Goal: Transaction & Acquisition: Purchase product/service

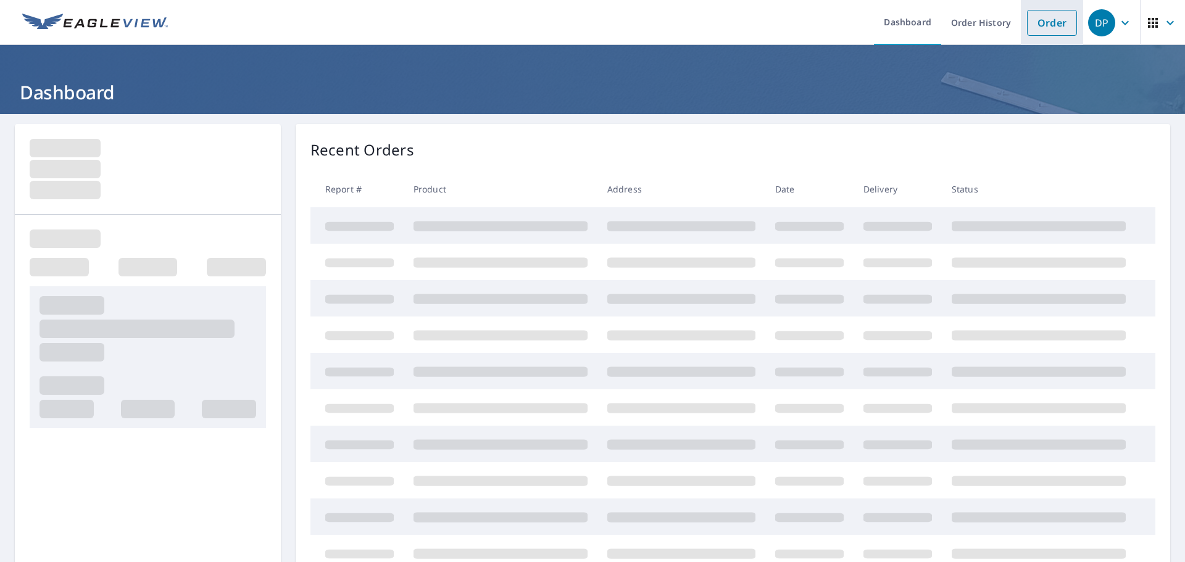
click at [1054, 28] on link "Order" at bounding box center [1052, 23] width 50 height 26
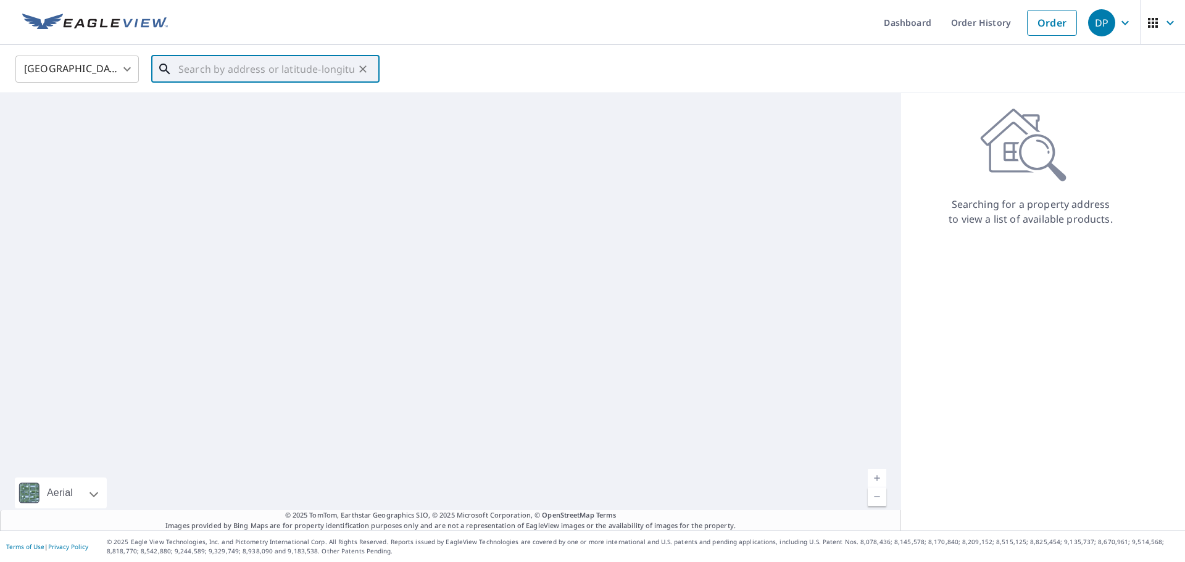
click at [291, 67] on input "text" at bounding box center [266, 69] width 176 height 35
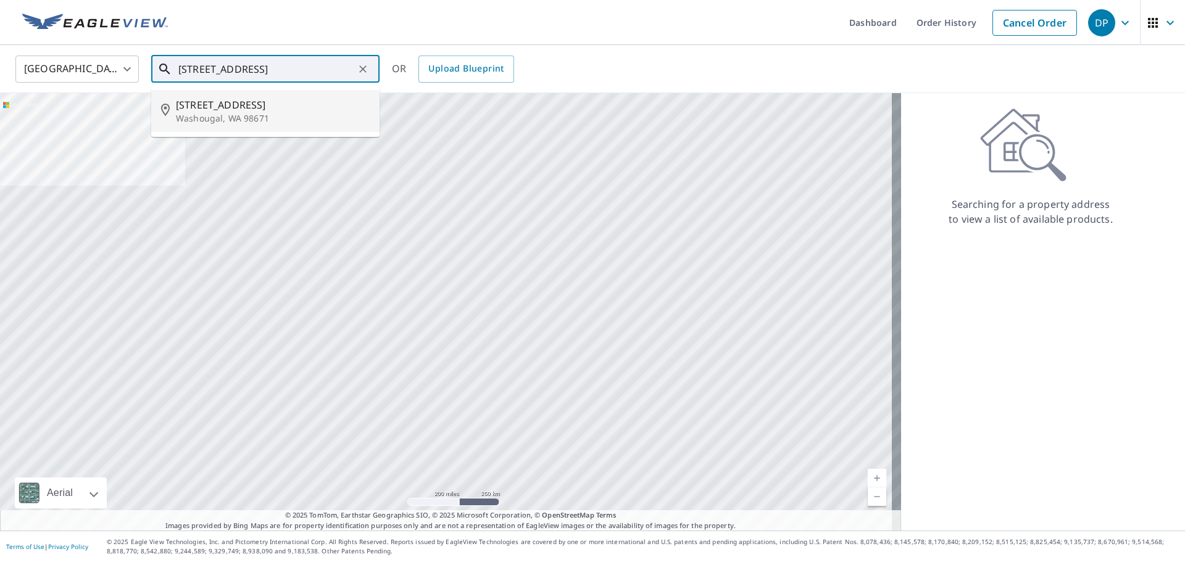
click at [195, 114] on p "Washougal, WA 98671" at bounding box center [273, 118] width 194 height 12
type input "4003 R St Washougal, WA 98671"
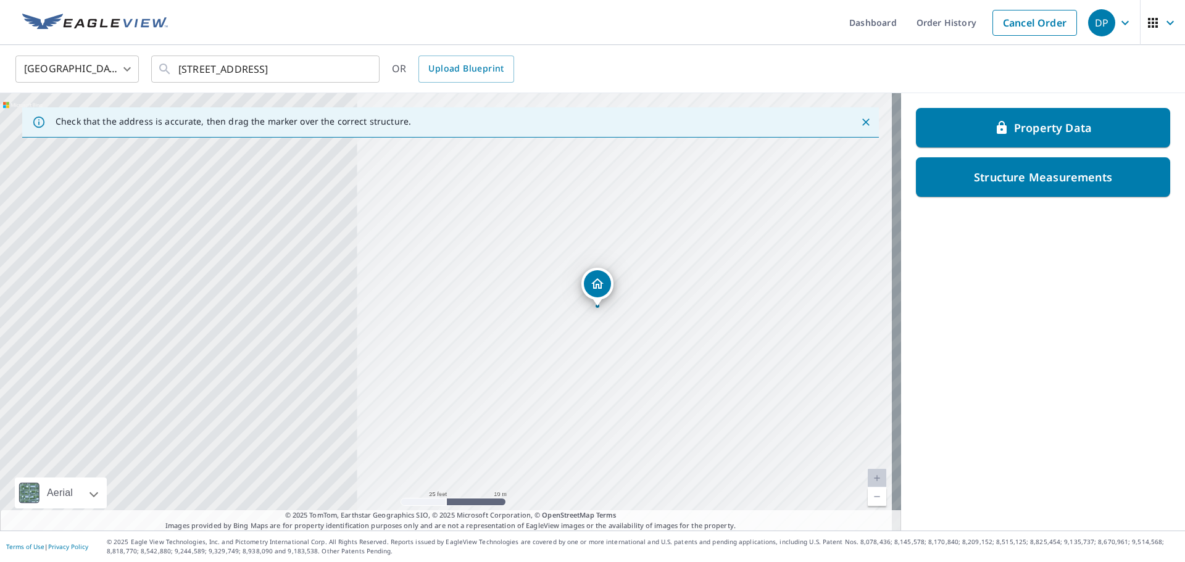
drag, startPoint x: 270, startPoint y: 312, endPoint x: 429, endPoint y: 308, distance: 159.3
click at [428, 309] on div "4003 R St Washougal, WA 98671" at bounding box center [450, 312] width 901 height 438
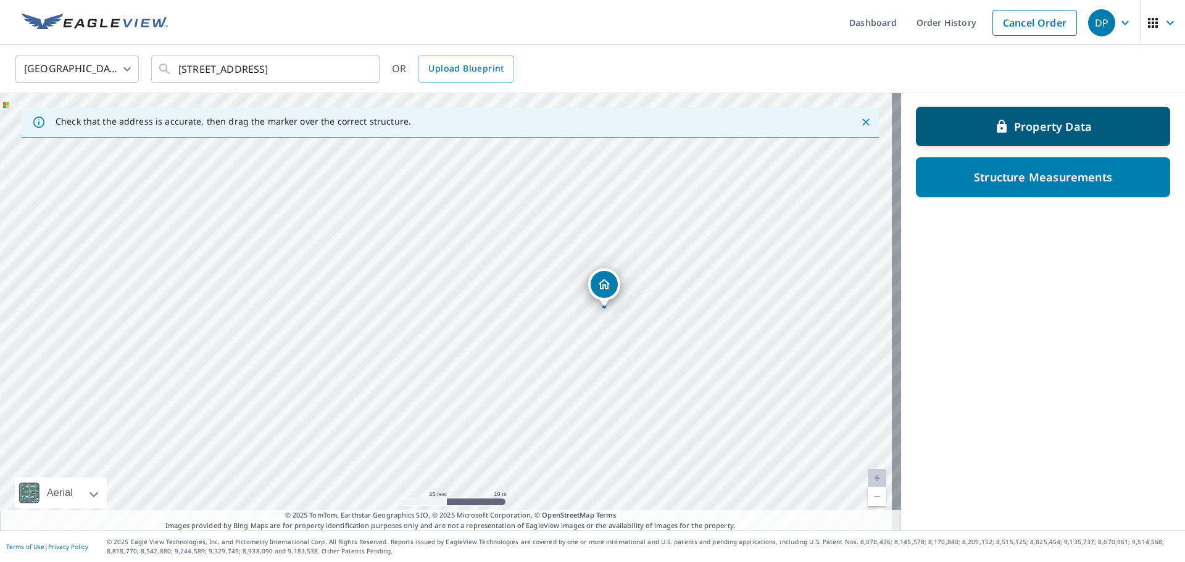
click at [1076, 128] on p "Property Data" at bounding box center [1053, 126] width 78 height 15
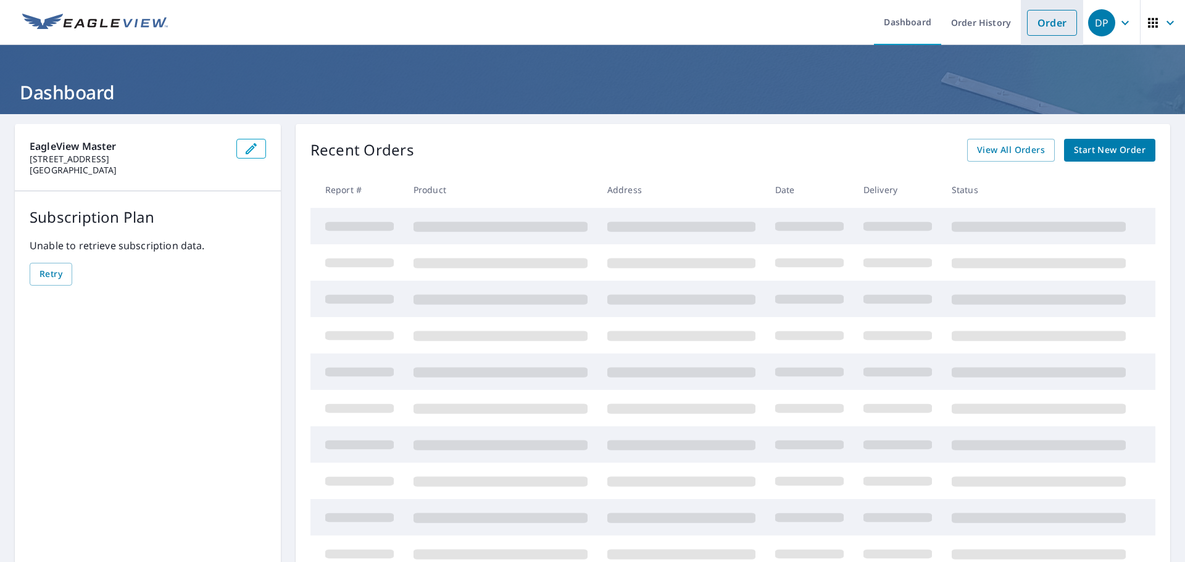
click at [1042, 20] on link "Order" at bounding box center [1052, 23] width 50 height 26
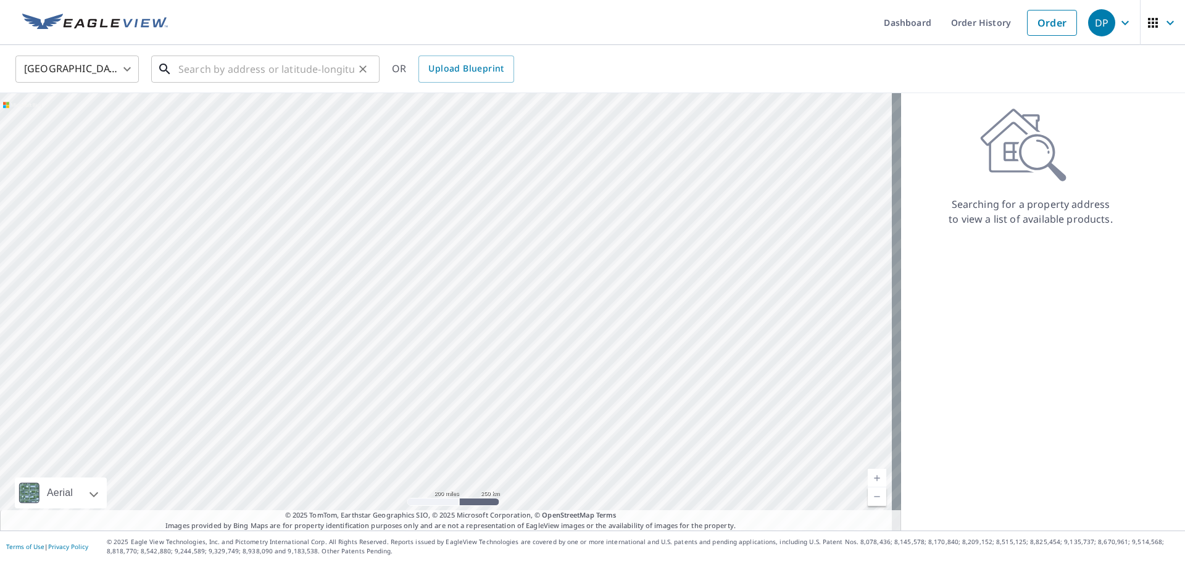
click at [312, 69] on input "text" at bounding box center [266, 69] width 176 height 35
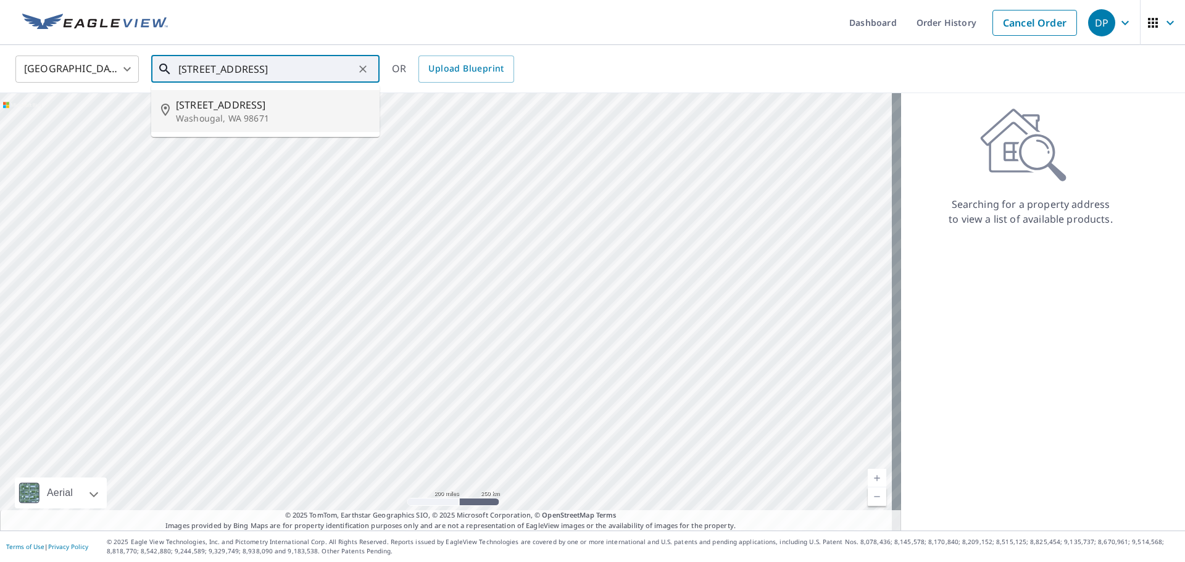
click at [232, 118] on p "Washougal, WA 98671" at bounding box center [273, 118] width 194 height 12
type input "4003 R St Washougal, WA 98671"
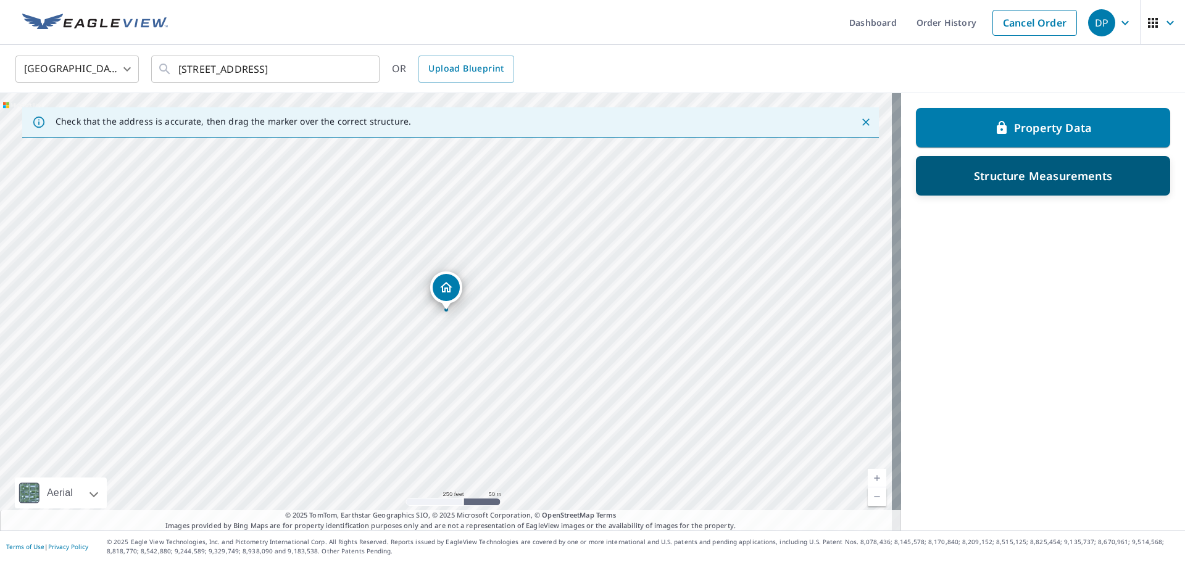
click at [1052, 178] on p "Structure Measurements" at bounding box center [1043, 175] width 138 height 15
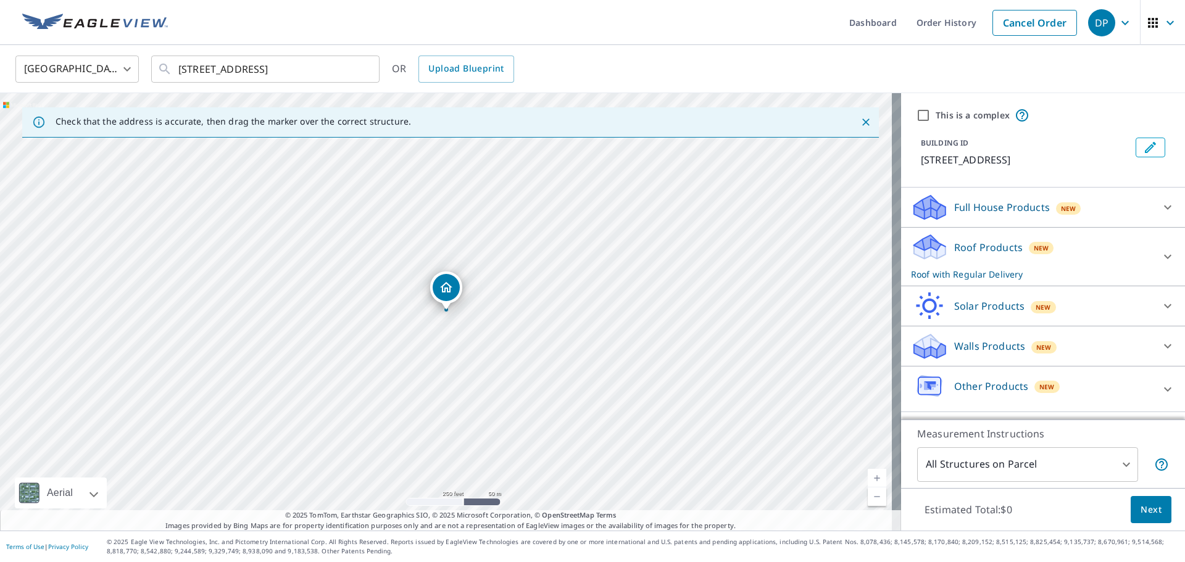
click at [1011, 259] on div "Roof Products New Roof with Regular Delivery" at bounding box center [1032, 257] width 242 height 48
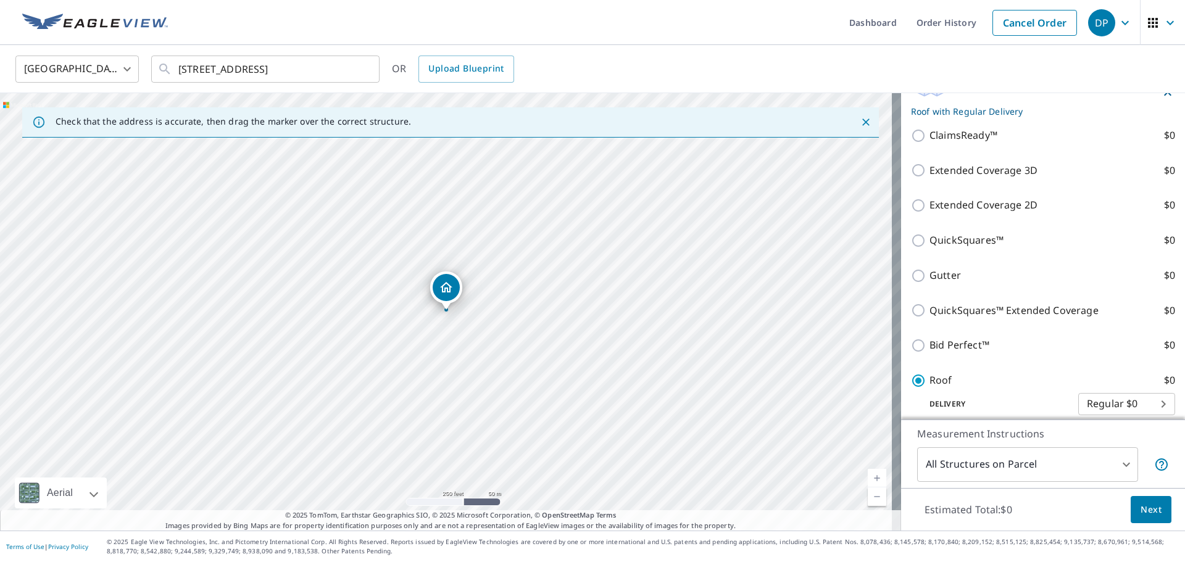
scroll to position [185, 0]
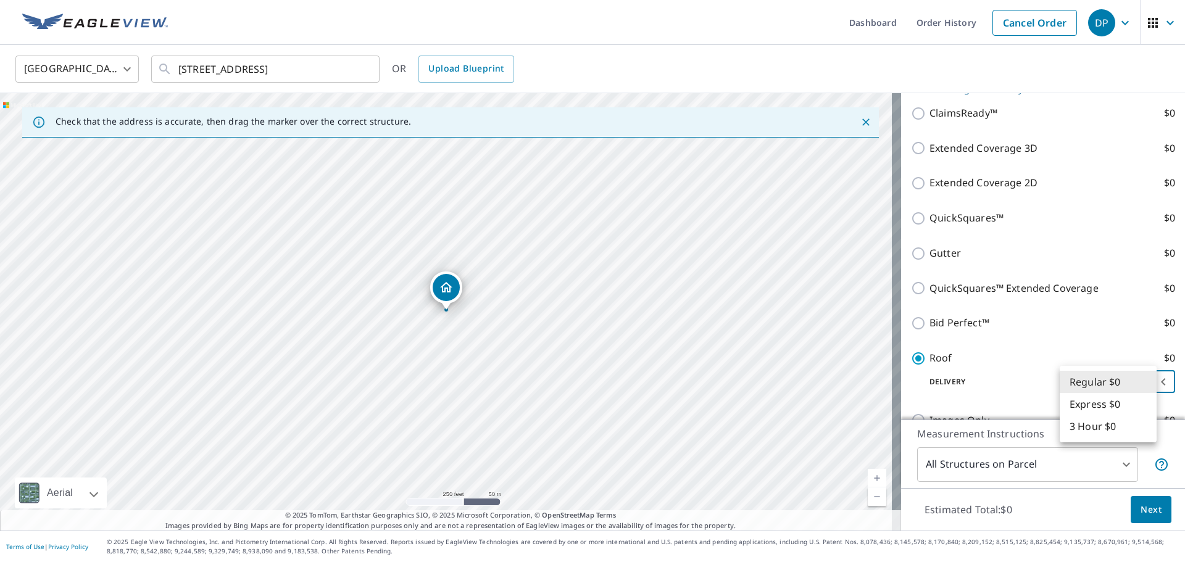
click at [1111, 391] on body "DP DP Dashboard Order History Cancel Order DP United States US ​ 4003 R St Wash…" at bounding box center [592, 281] width 1185 height 562
click at [1092, 430] on li "3 Hour $0" at bounding box center [1108, 426] width 97 height 22
type input "7"
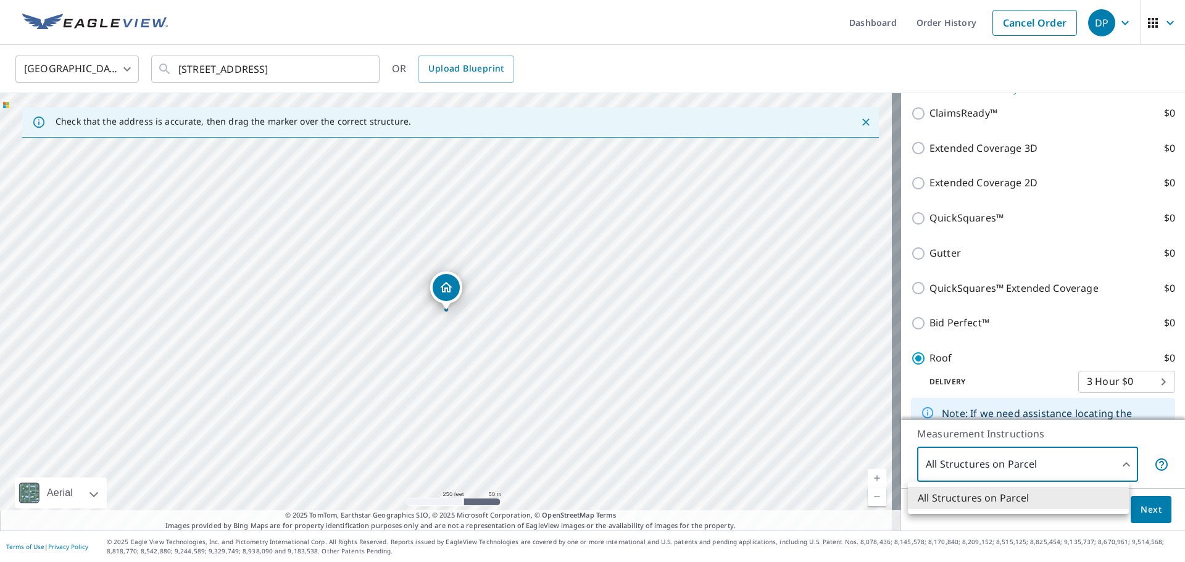
click at [1115, 468] on body "DP DP Dashboard Order History Cancel Order DP United States US ​ 4003 R St Wash…" at bounding box center [592, 281] width 1185 height 562
click at [1152, 510] on div at bounding box center [592, 281] width 1185 height 562
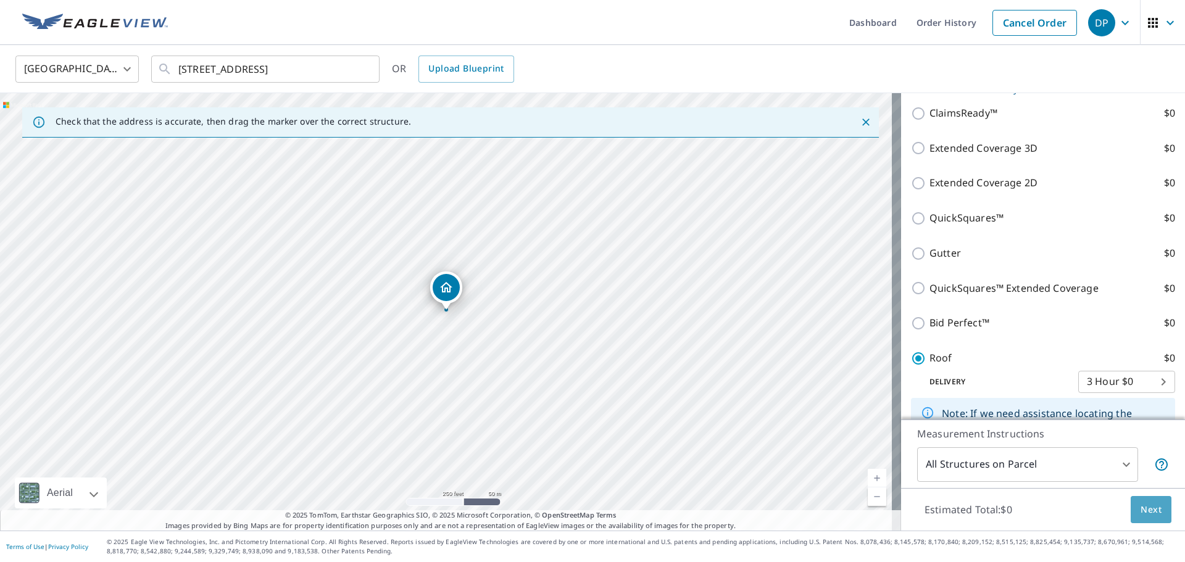
click at [1147, 515] on span "Next" at bounding box center [1151, 509] width 21 height 15
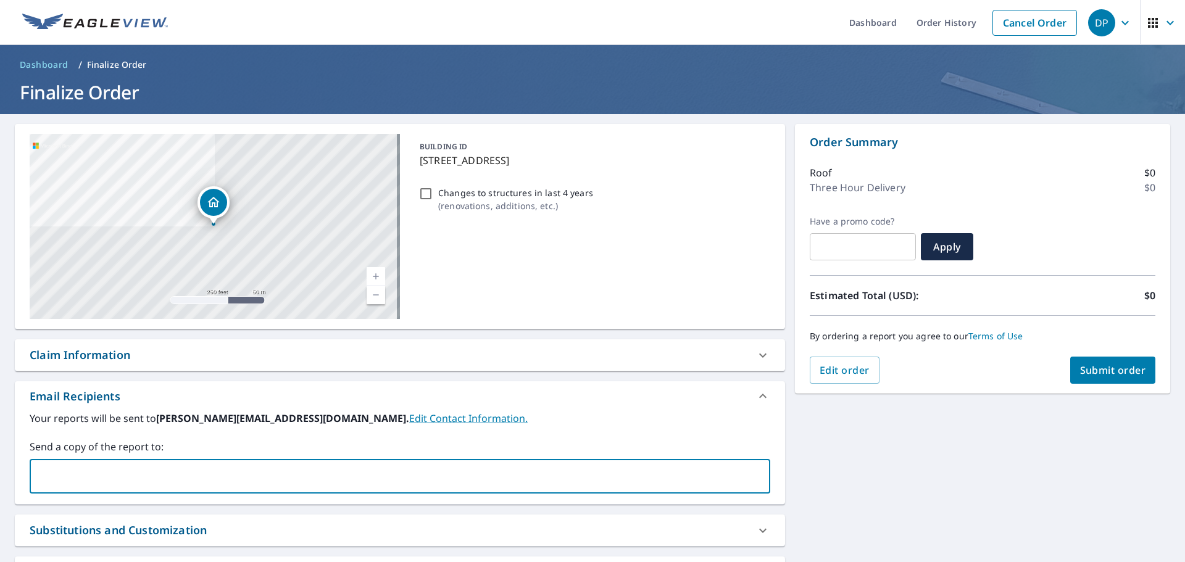
click at [292, 468] on input "text" at bounding box center [390, 476] width 711 height 23
type input "josh"
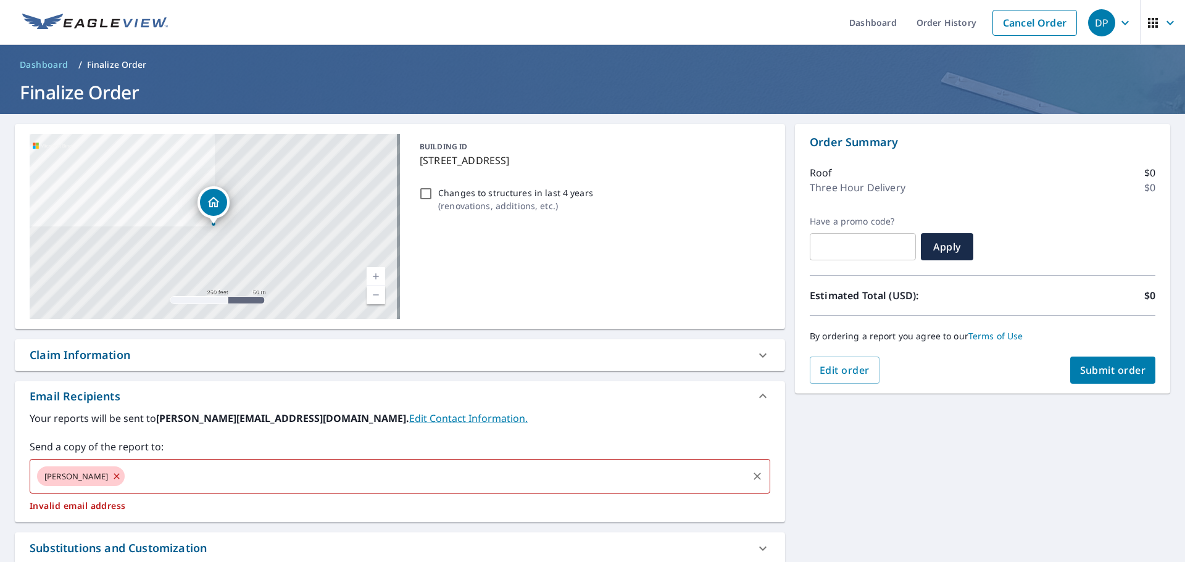
click at [63, 483] on div "josh" at bounding box center [81, 477] width 88 height 20
click at [112, 479] on icon at bounding box center [117, 477] width 10 height 14
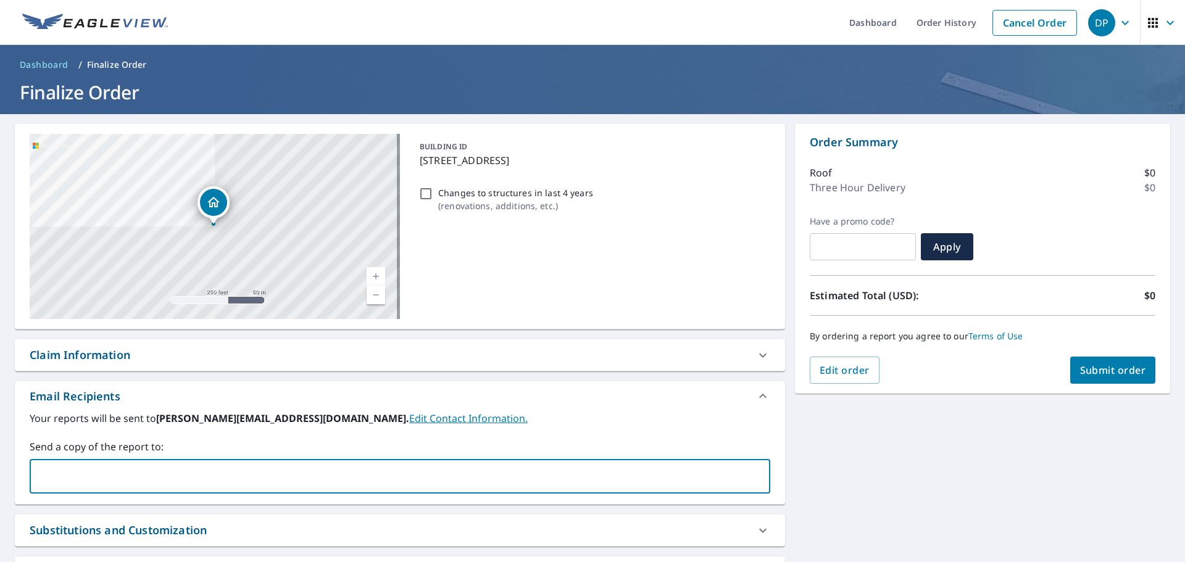
checkbox input "true"
paste input "Josh.Cain@becn.com"
type input "Josh.Cain@becn.com"
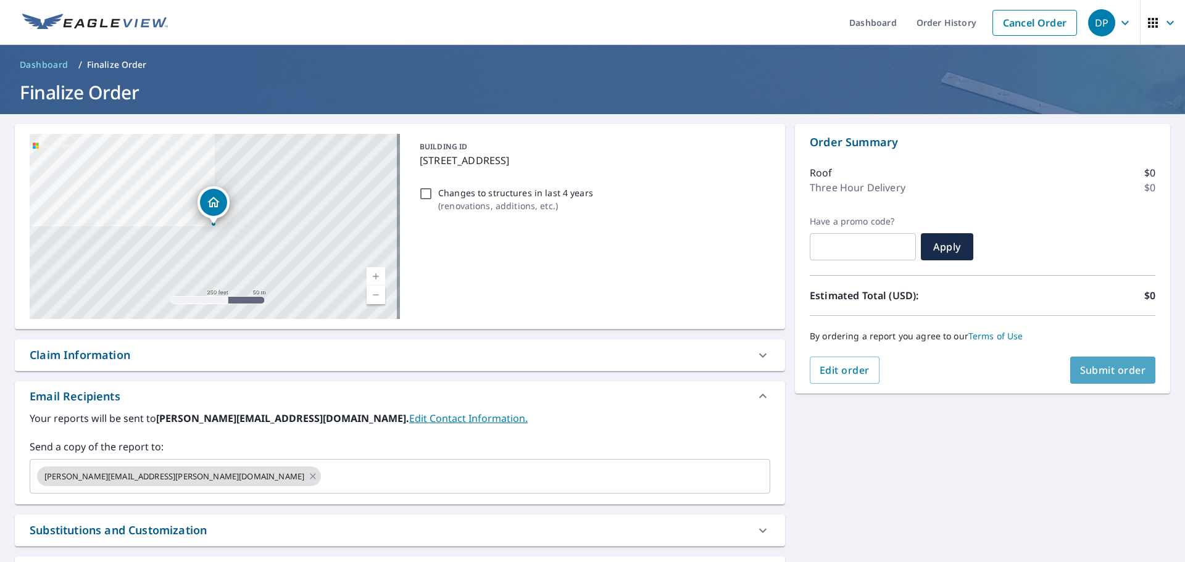
click at [1105, 367] on span "Submit order" at bounding box center [1113, 371] width 66 height 14
checkbox input "true"
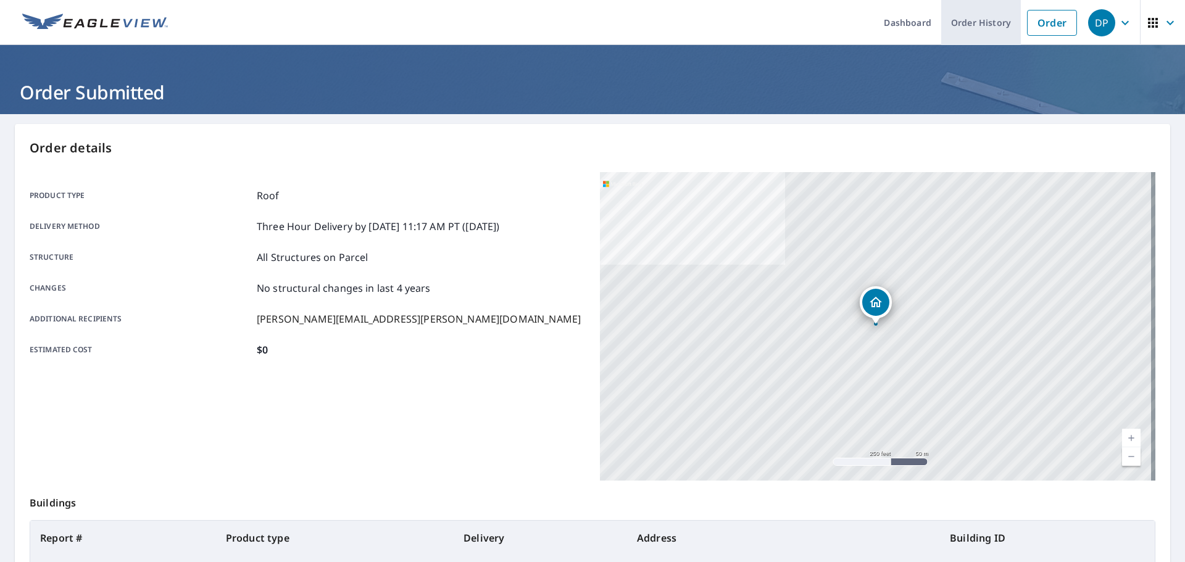
click at [965, 31] on link "Order History" at bounding box center [981, 22] width 80 height 45
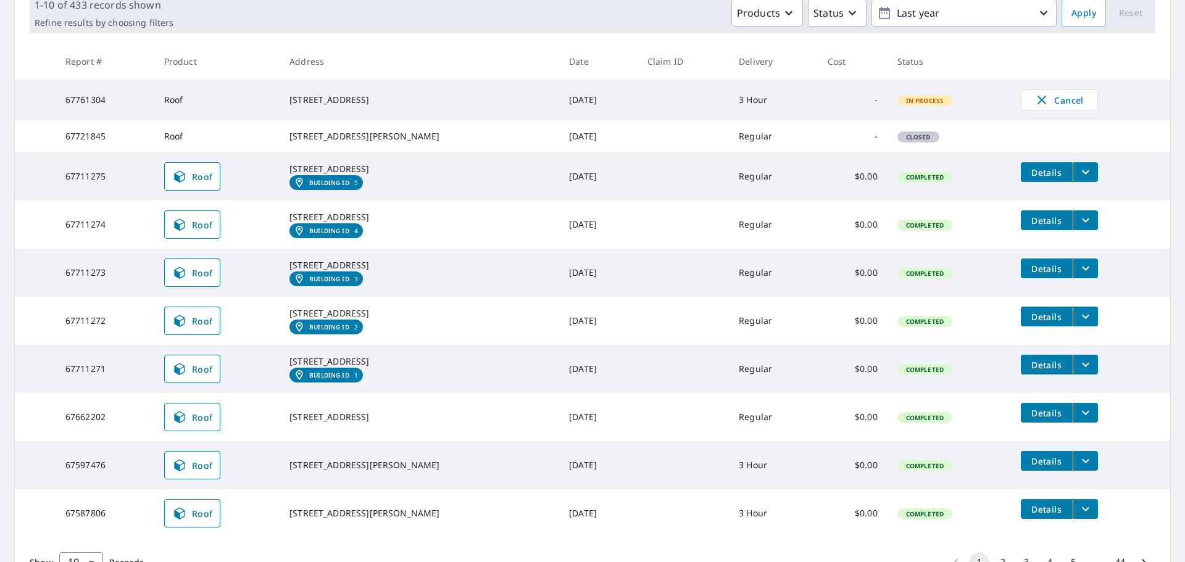
scroll to position [331, 0]
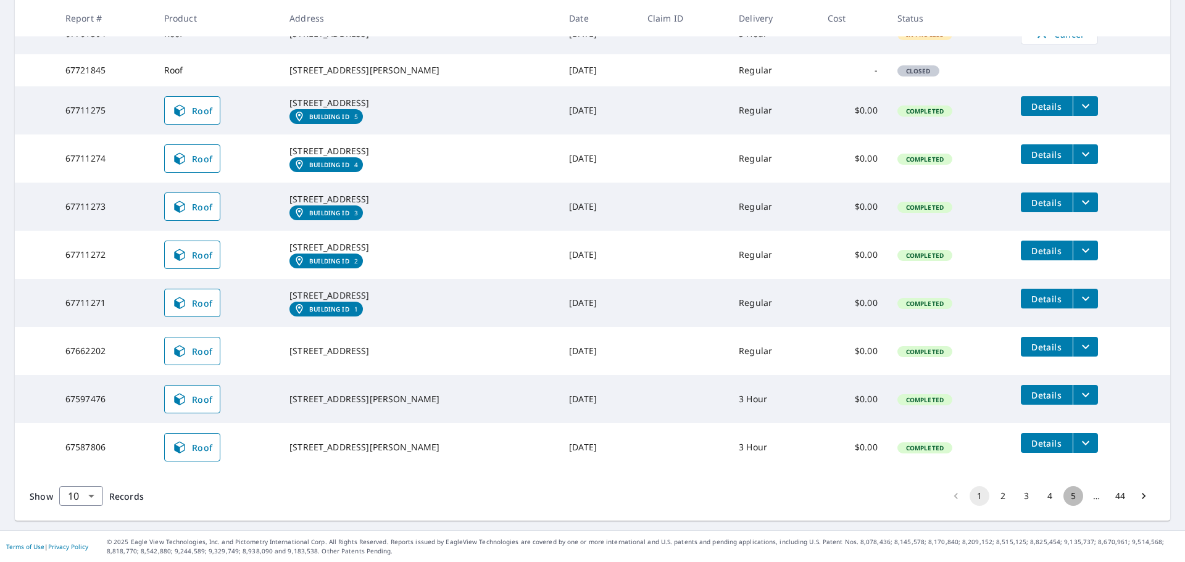
click at [1063, 496] on button "5" at bounding box center [1073, 496] width 20 height 20
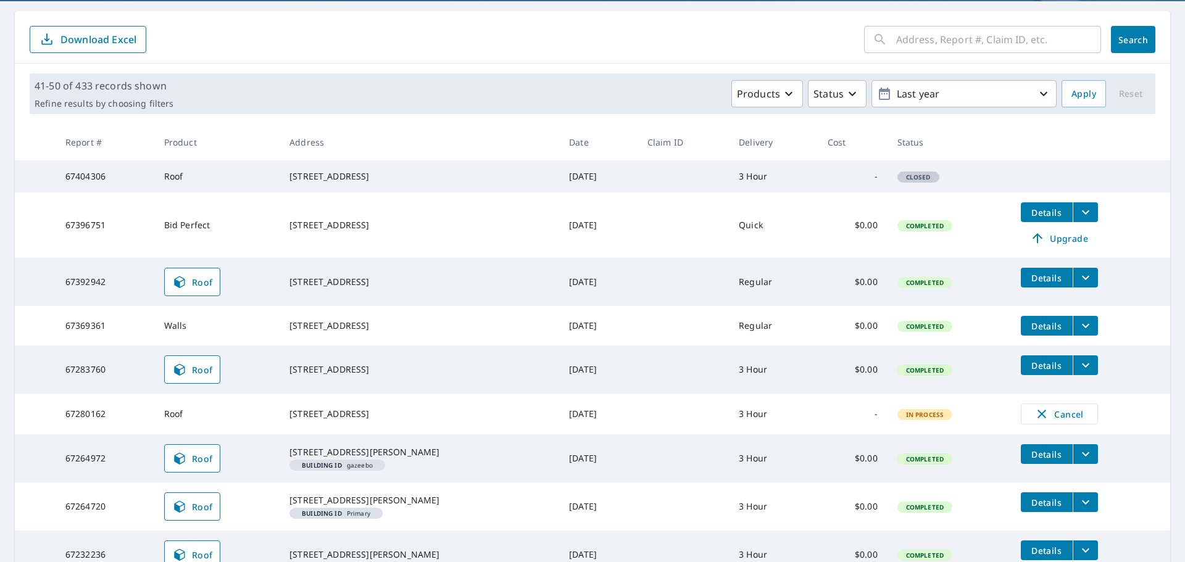
scroll to position [123, 0]
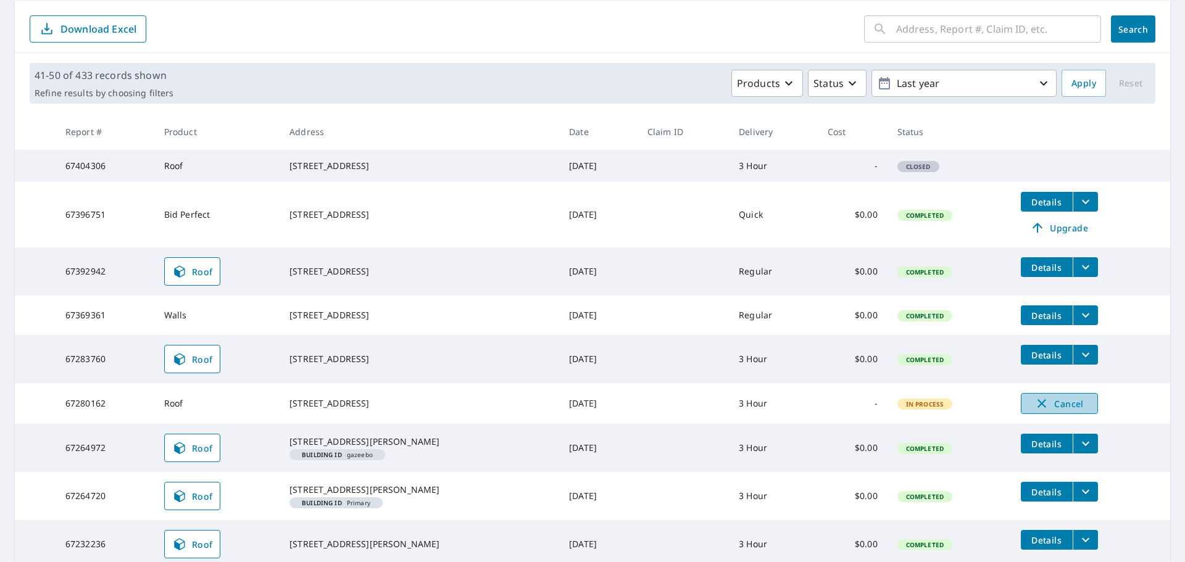
click at [1043, 411] on span "Cancel" at bounding box center [1059, 403] width 51 height 15
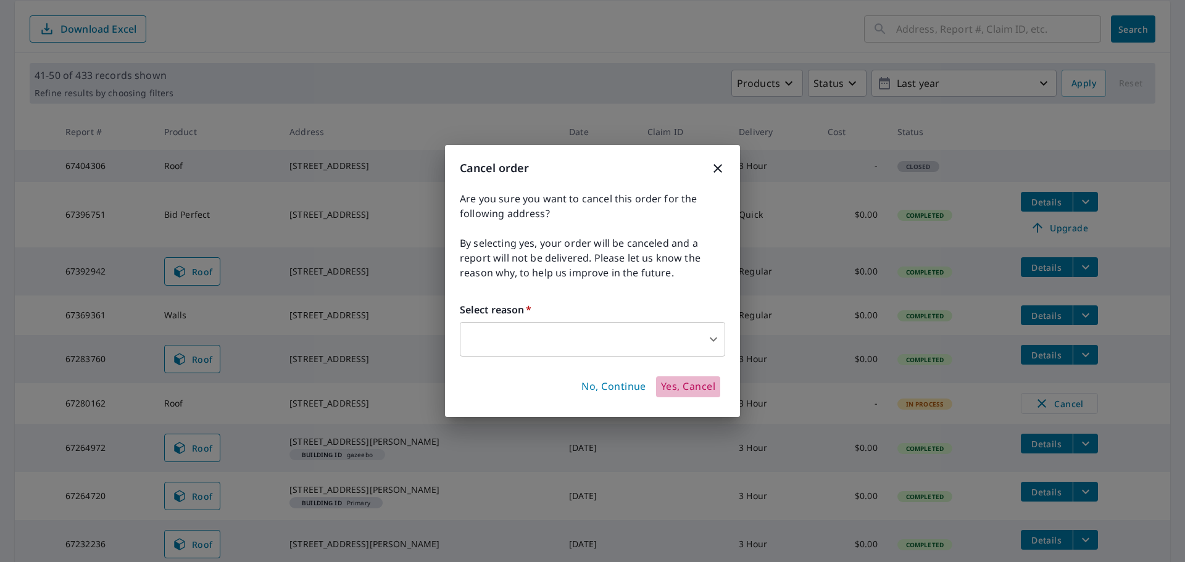
click at [687, 392] on span "Yes, Cancel" at bounding box center [688, 387] width 54 height 14
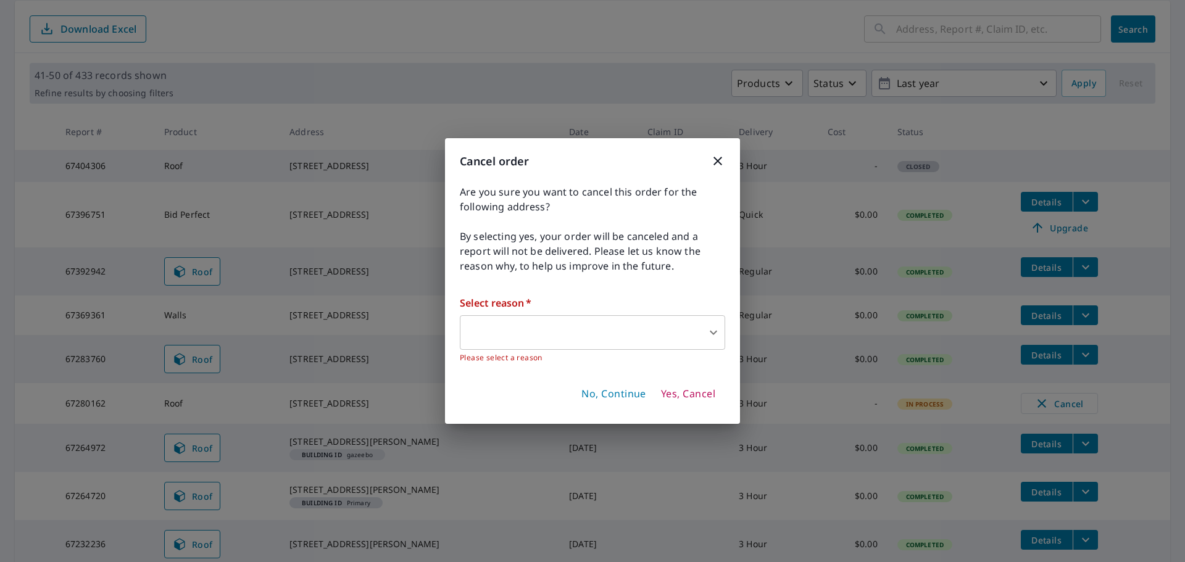
click at [707, 336] on body "DP DP Dashboard Order History Order DP Dashboard / Order History Order History …" at bounding box center [592, 281] width 1185 height 562
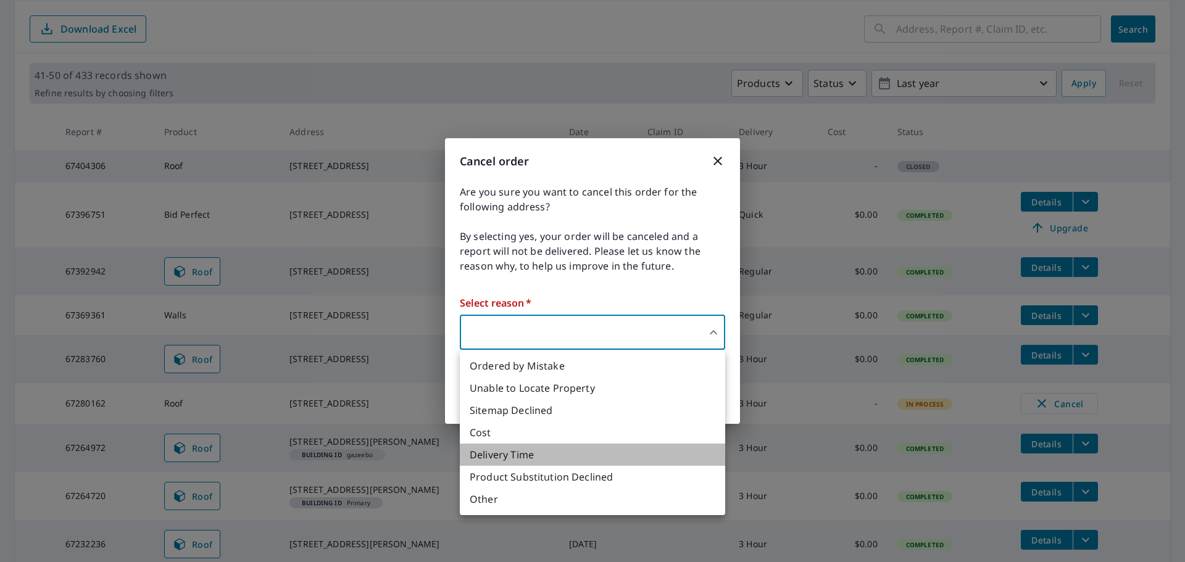
click at [550, 455] on li "Delivery Time" at bounding box center [592, 455] width 265 height 22
type input "34"
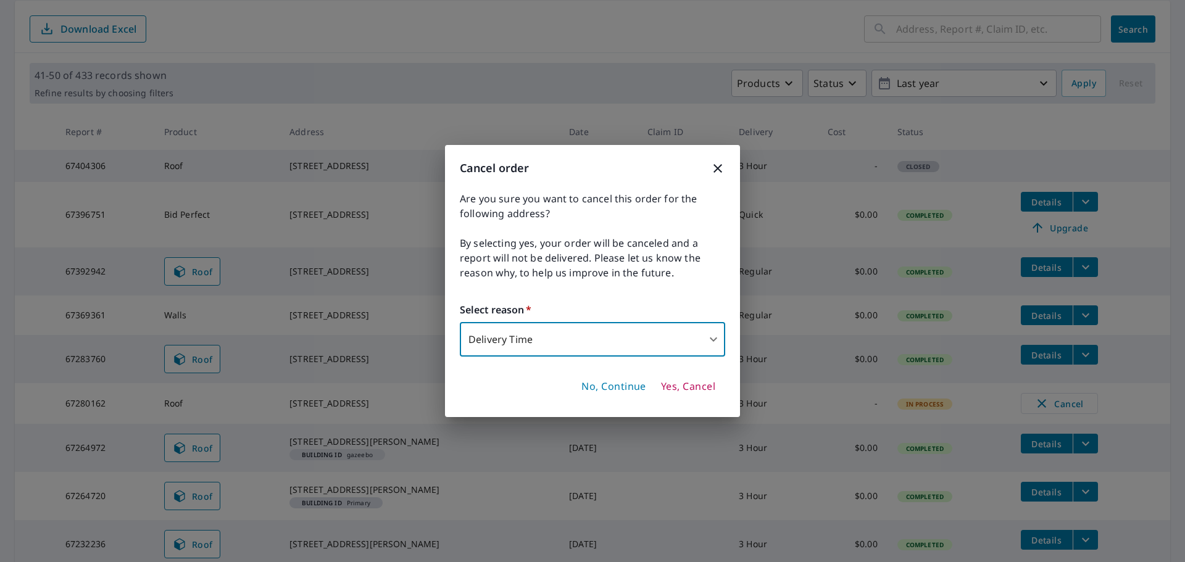
click at [699, 389] on span "Yes, Cancel" at bounding box center [688, 387] width 54 height 14
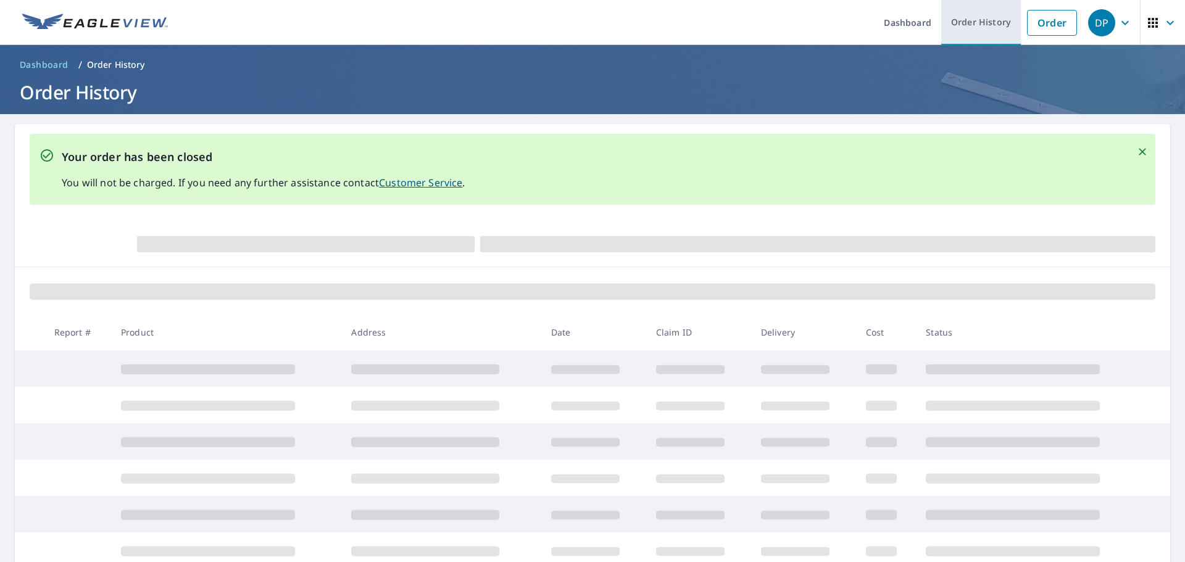
click at [968, 23] on link "Order History" at bounding box center [981, 22] width 80 height 45
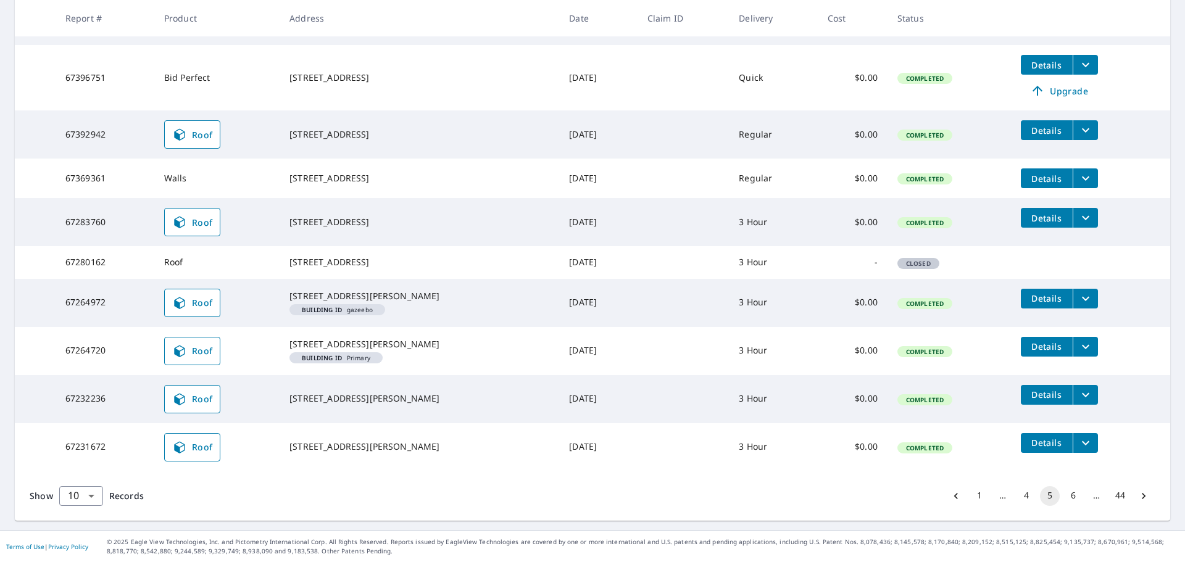
scroll to position [398, 0]
click at [1042, 496] on button "5" at bounding box center [1050, 496] width 20 height 20
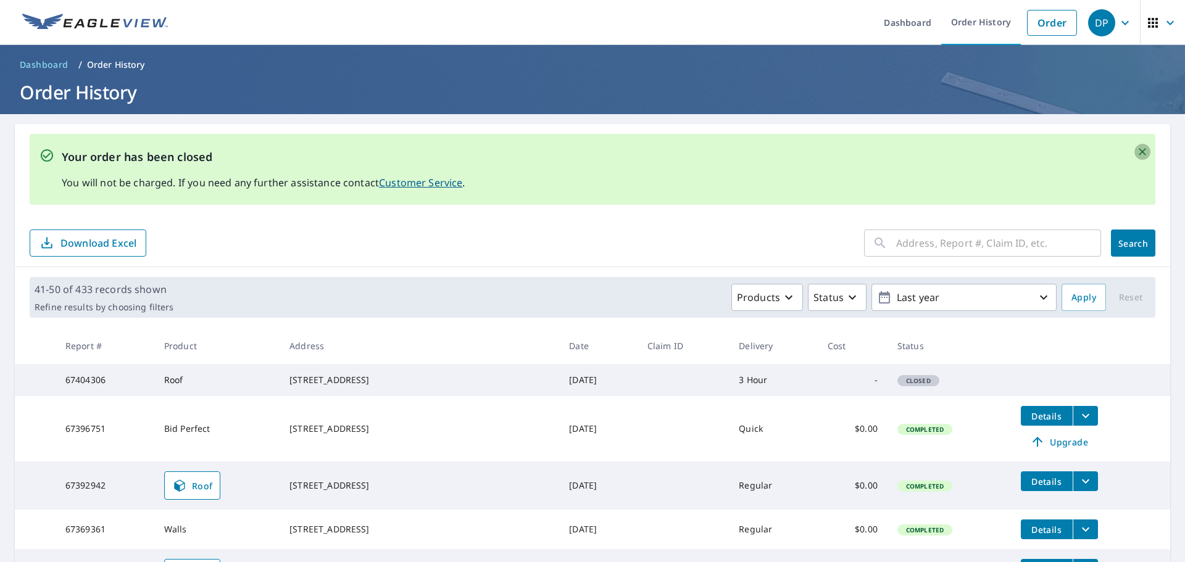
click at [1139, 150] on icon "Close" at bounding box center [1142, 151] width 7 height 7
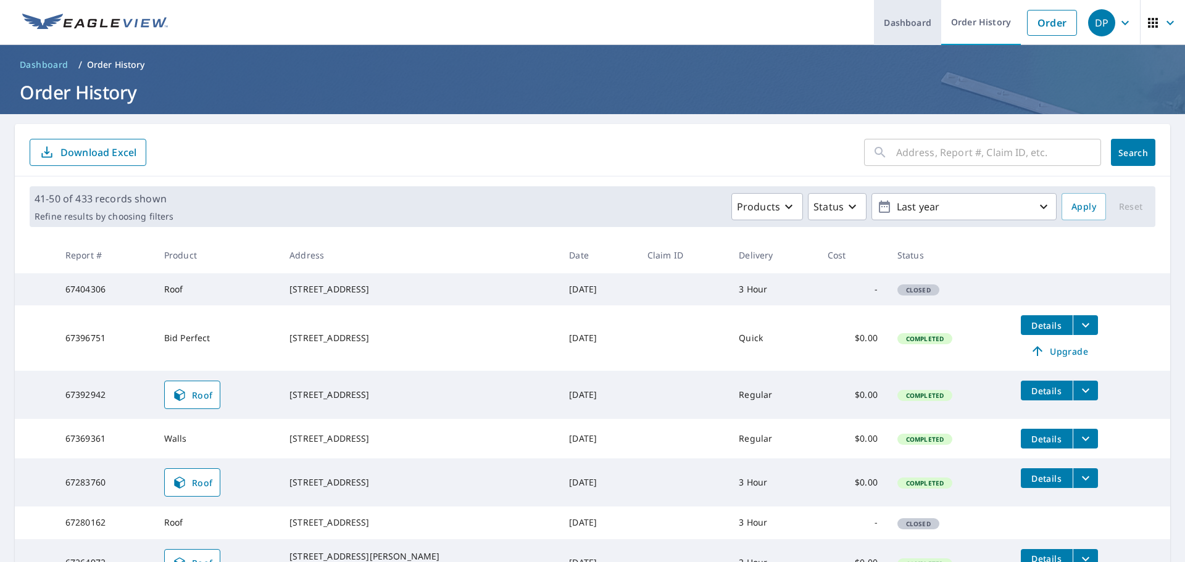
click at [901, 28] on link "Dashboard" at bounding box center [907, 22] width 67 height 45
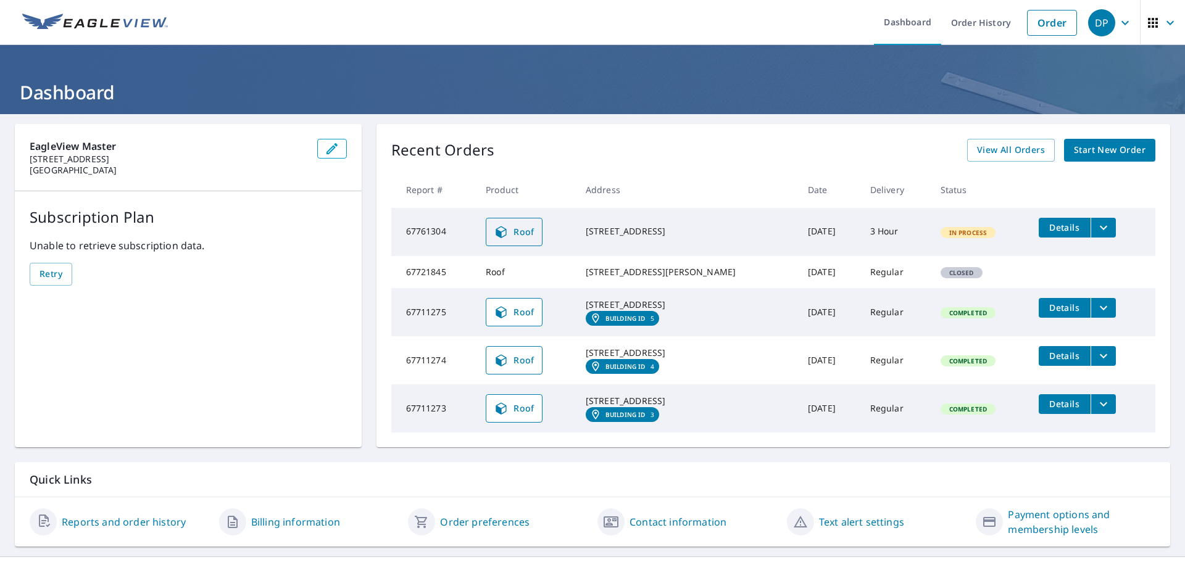
click at [522, 235] on span "Roof" at bounding box center [514, 232] width 41 height 15
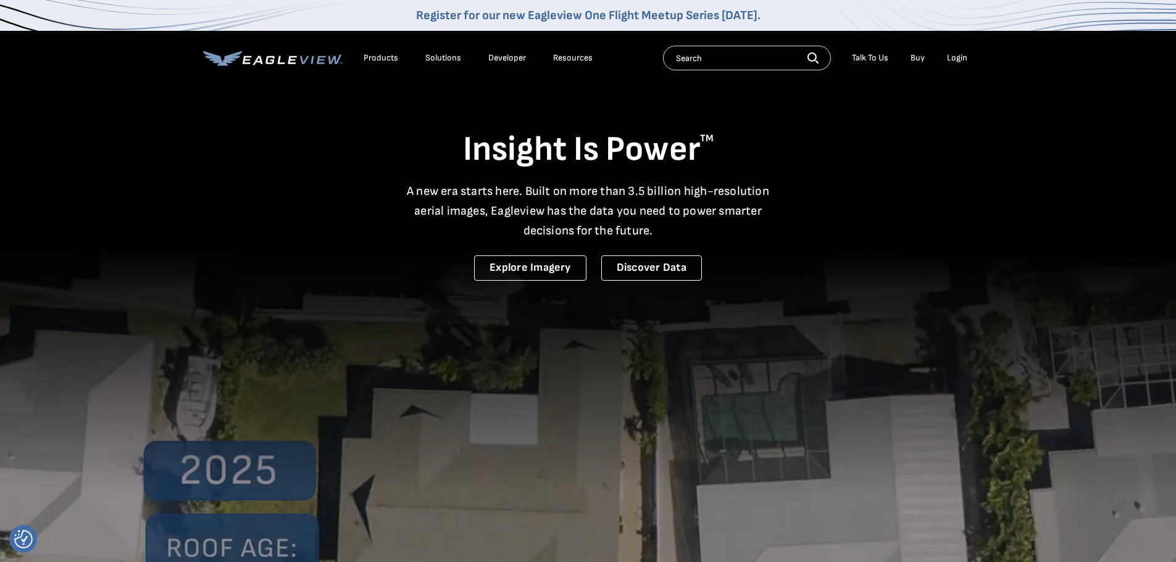
click at [382, 59] on div "Products" at bounding box center [381, 57] width 35 height 11
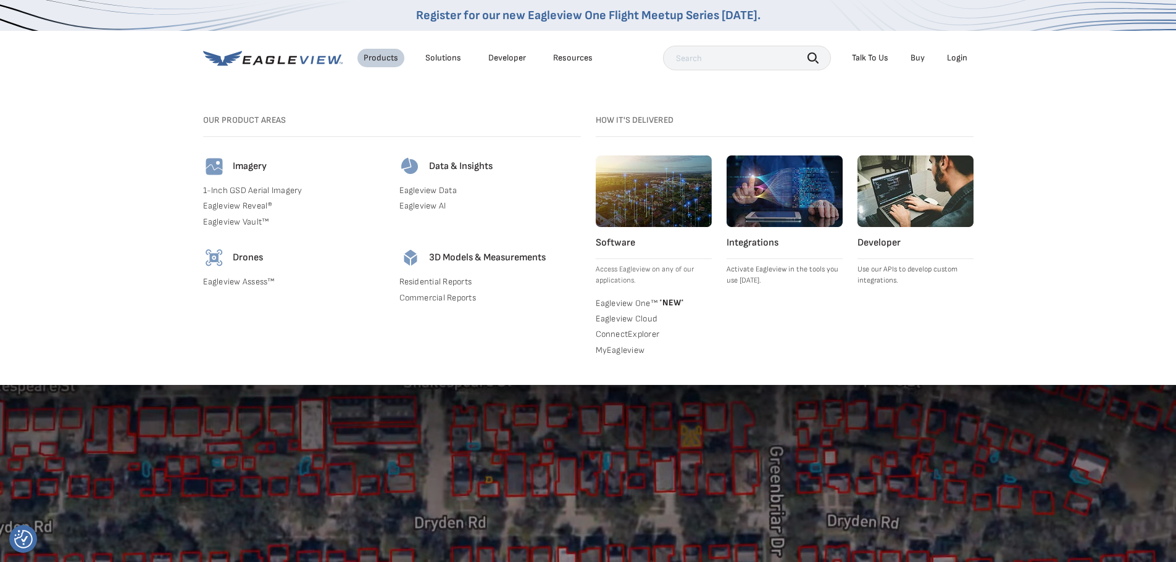
click at [630, 301] on link "Eagleview One™ * NEW *" at bounding box center [654, 302] width 116 height 12
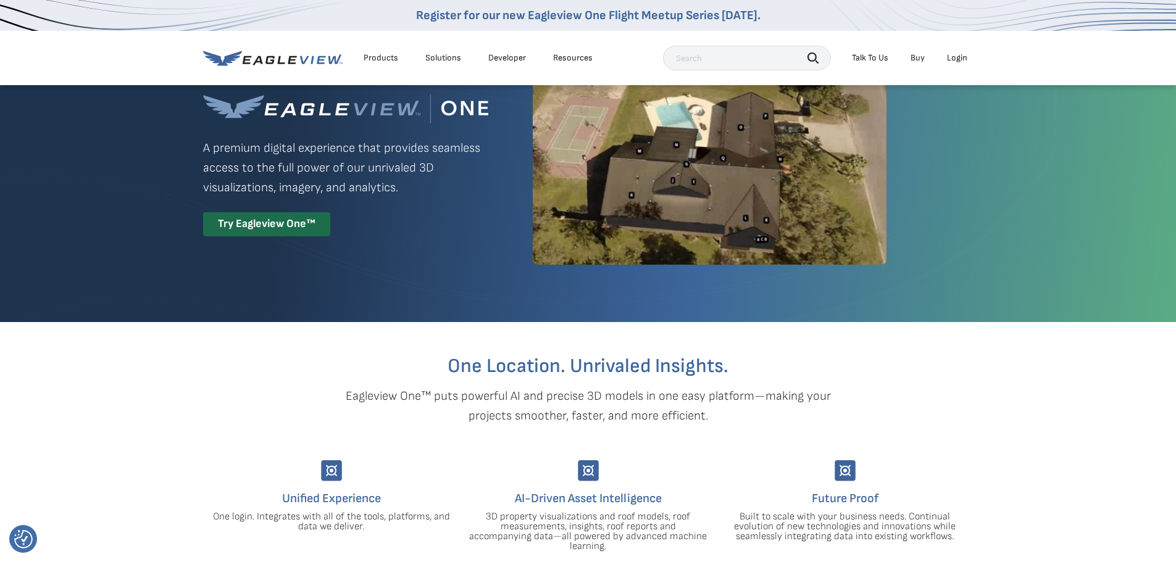
scroll to position [62, 0]
click at [961, 58] on div "Login" at bounding box center [957, 57] width 20 height 11
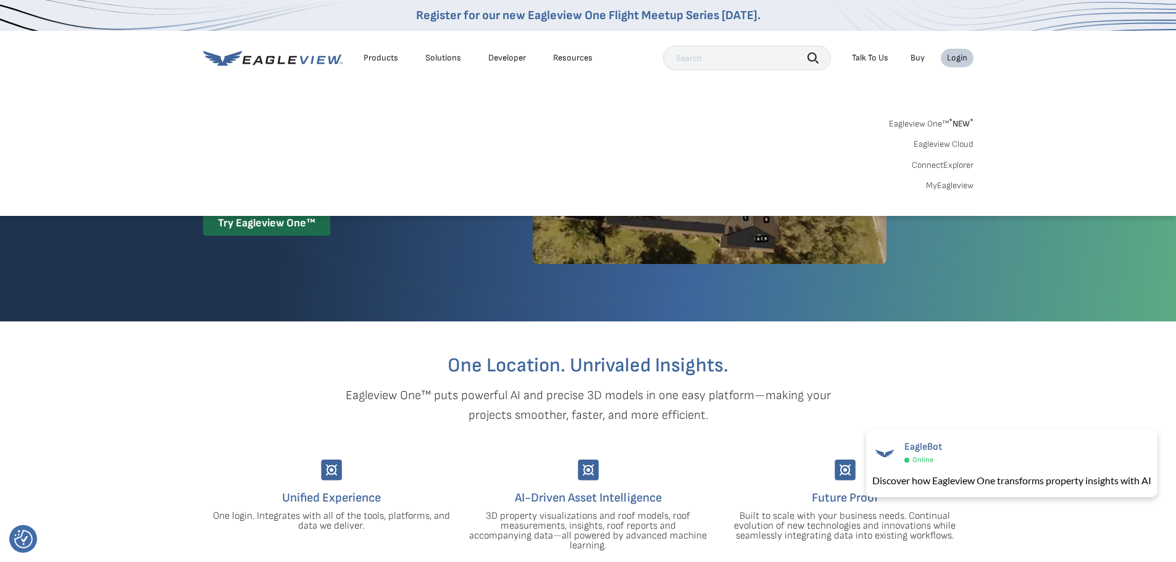
click at [953, 186] on link "MyEagleview" at bounding box center [950, 185] width 48 height 11
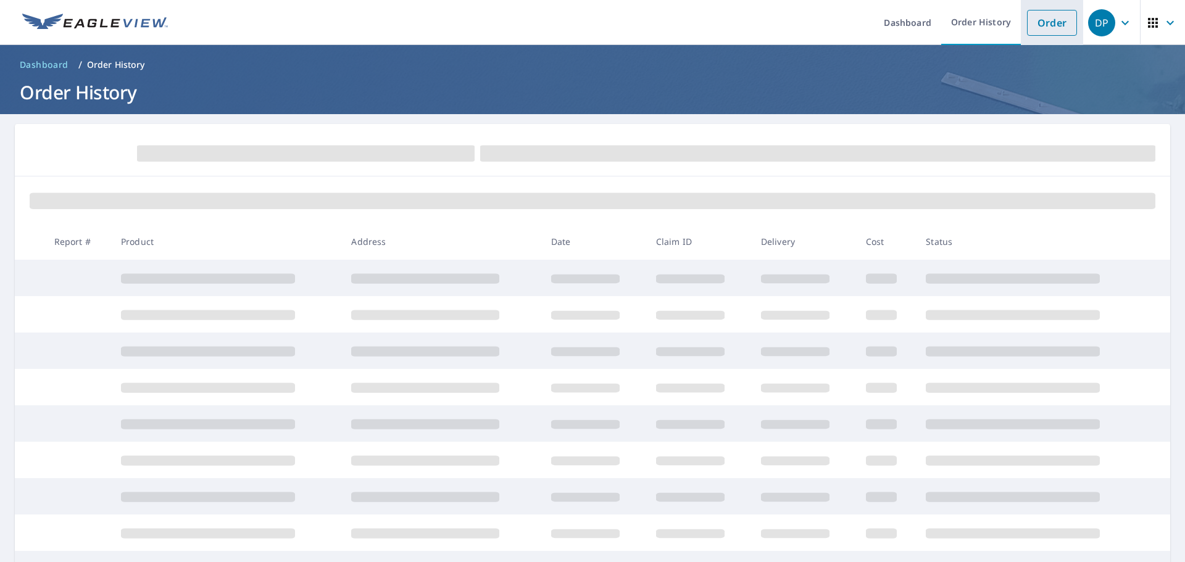
click at [1054, 20] on link "Order" at bounding box center [1052, 23] width 50 height 26
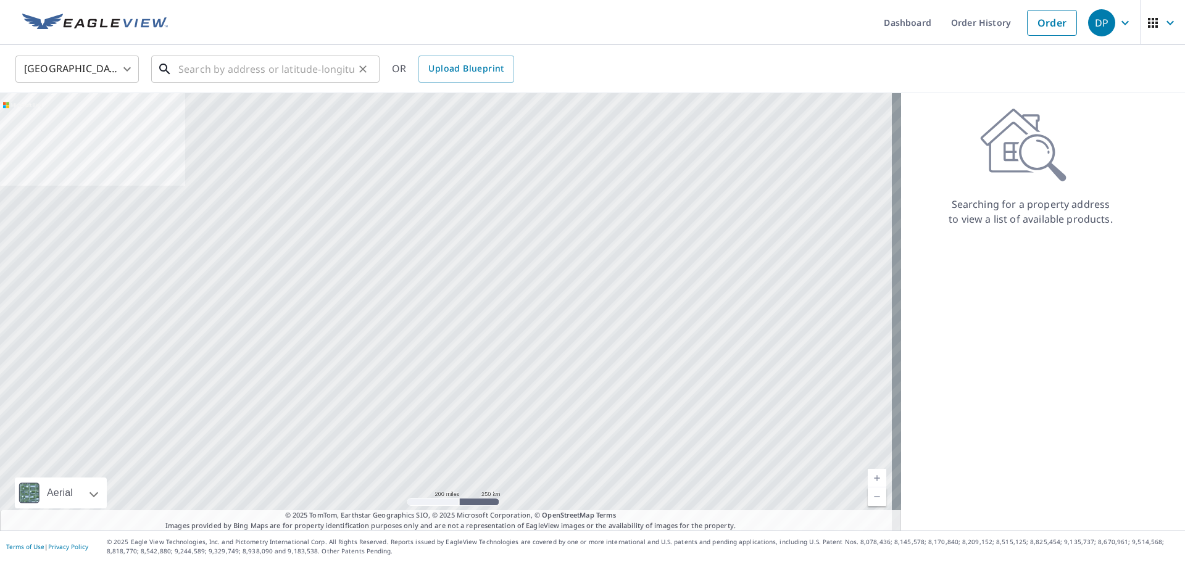
click at [245, 71] on input "text" at bounding box center [266, 69] width 176 height 35
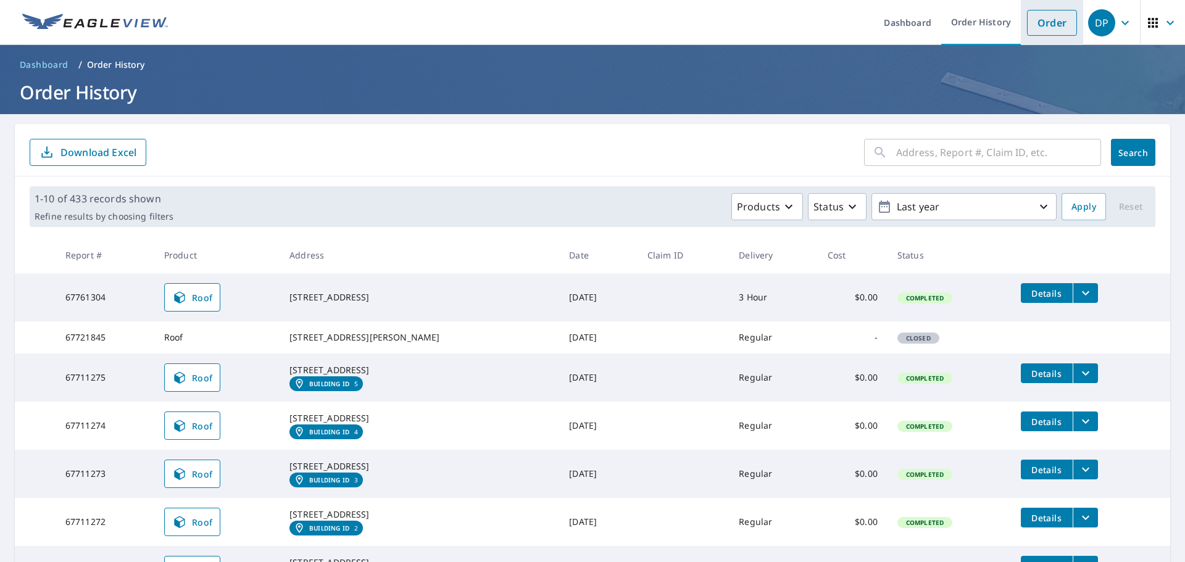
click at [1030, 28] on link "Order" at bounding box center [1052, 23] width 50 height 26
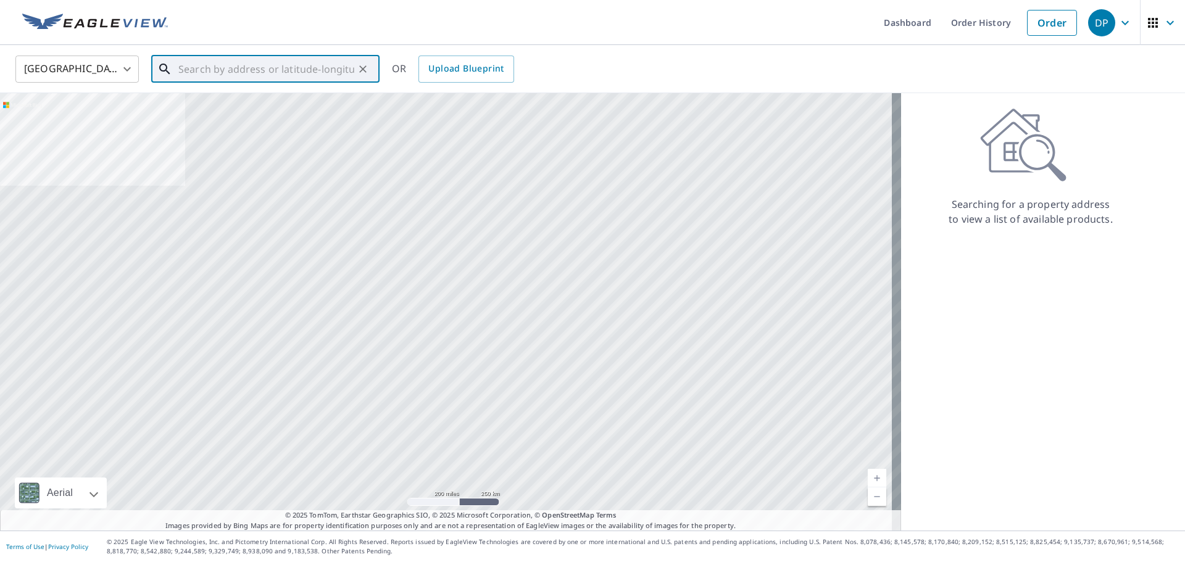
click at [325, 65] on input "text" at bounding box center [266, 69] width 176 height 35
paste input "21003 NE 229th Cir"
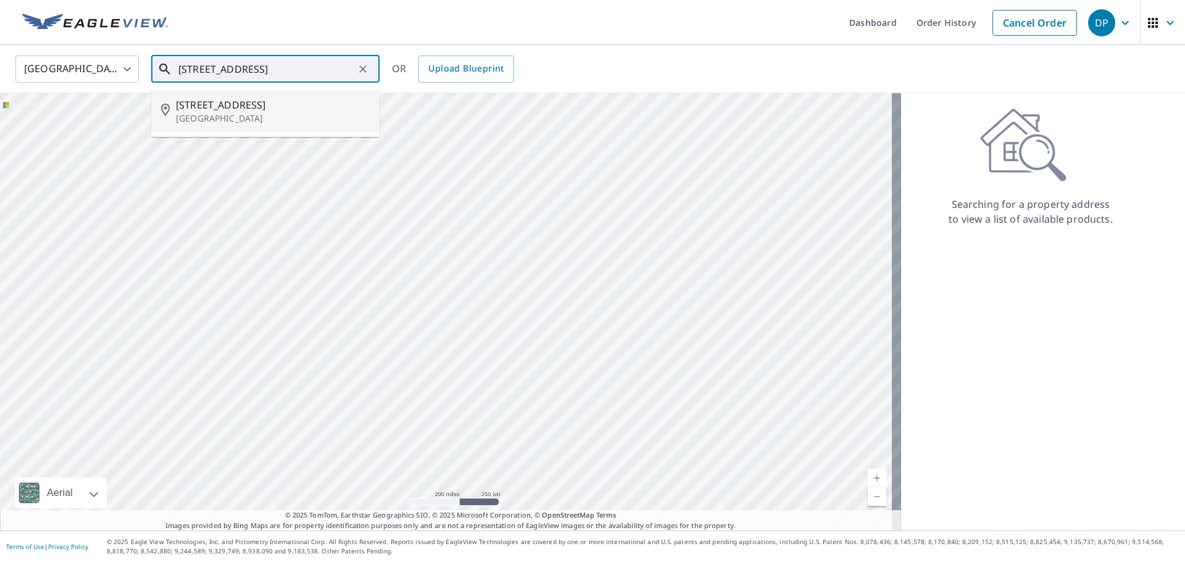
click at [260, 122] on p "Battle Ground, WA 98604" at bounding box center [273, 118] width 194 height 12
type input "21003 Ne 229th Cir Battle Ground, WA 98604"
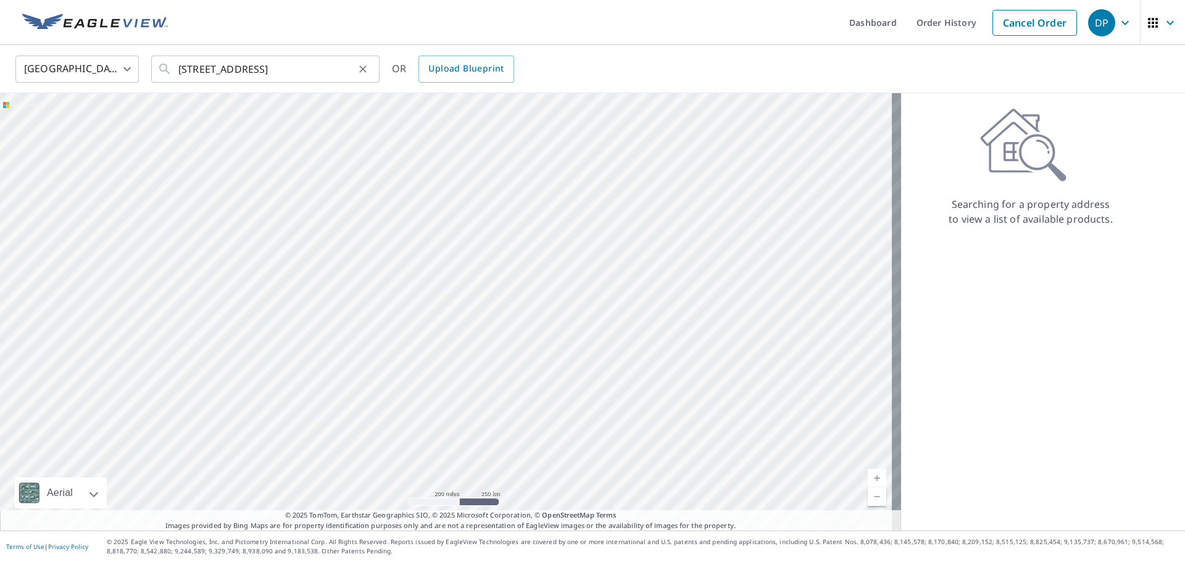
click at [354, 74] on div at bounding box center [362, 68] width 16 height 17
click at [365, 67] on icon "Clear" at bounding box center [363, 69] width 12 height 12
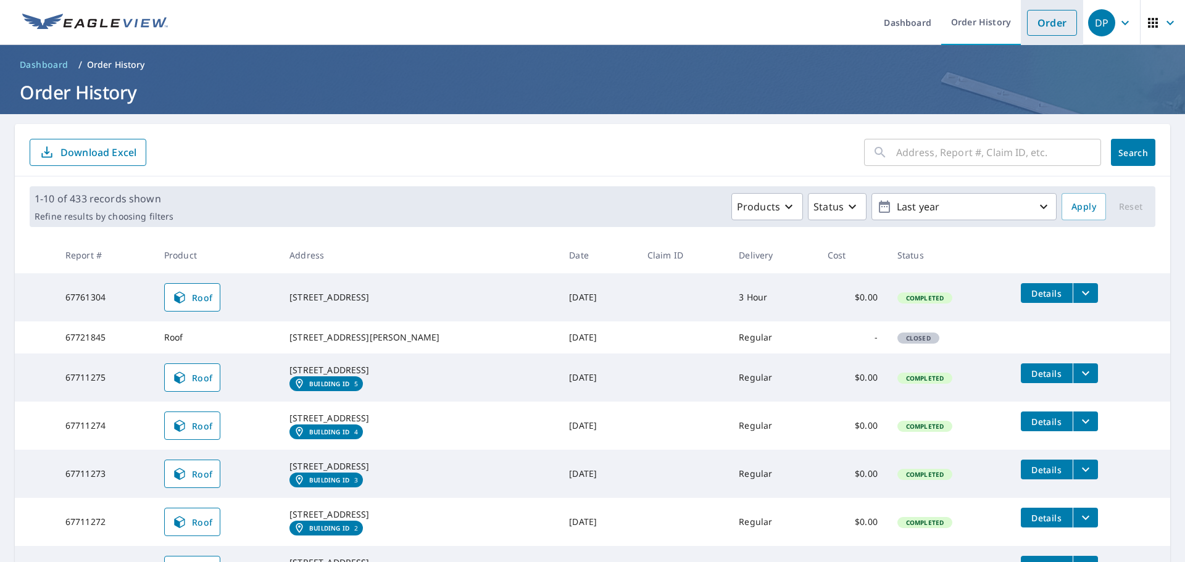
click at [1021, 28] on li "Order" at bounding box center [1052, 22] width 62 height 45
click at [1027, 28] on link "Order" at bounding box center [1052, 23] width 50 height 26
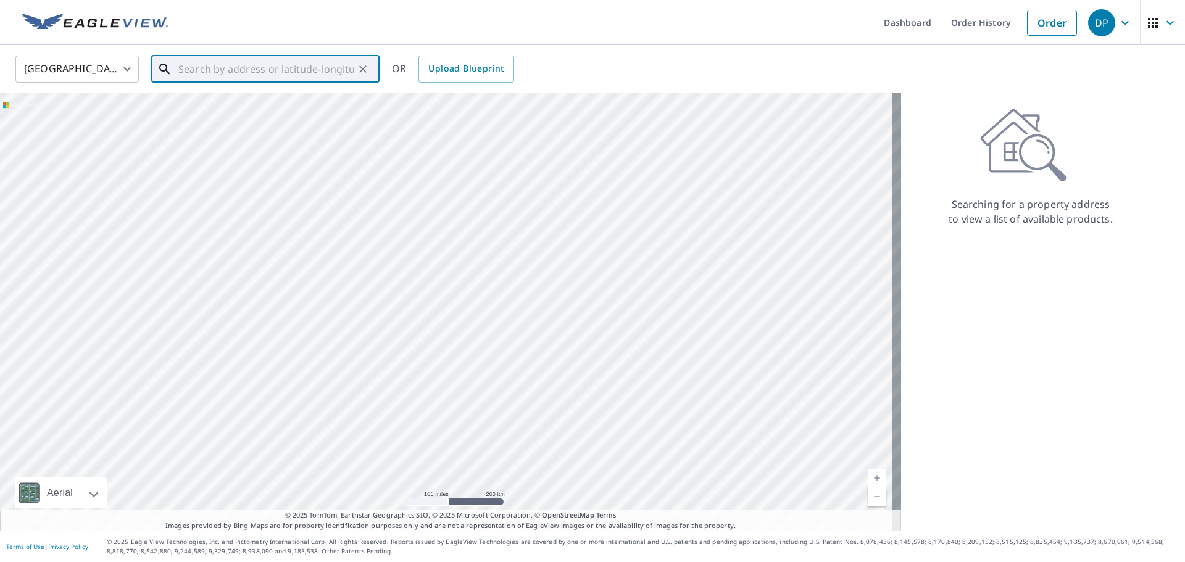
click at [339, 71] on input "text" at bounding box center [266, 69] width 176 height 35
paste input "21003 NE 229th Cir"
click at [310, 114] on p "Battle Ground, WA 98604" at bounding box center [273, 118] width 194 height 12
type input "21003 Ne 229th Cir Battle Ground, WA 98604"
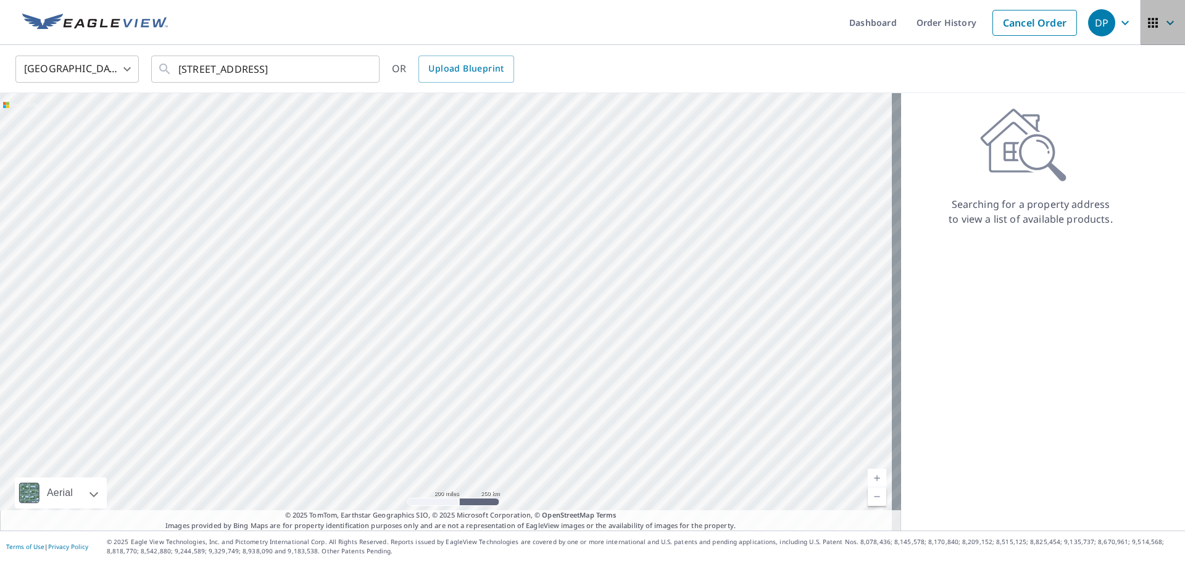
click at [1152, 21] on span "button" at bounding box center [1162, 23] width 35 height 30
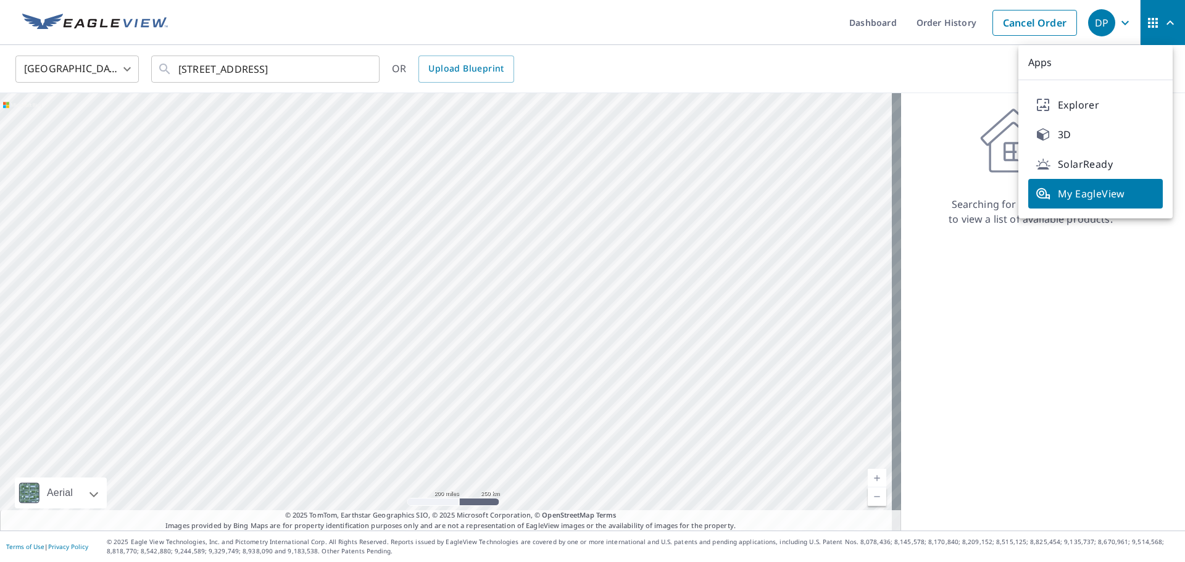
click at [712, 35] on ul "Dashboard Order History Cancel Order" at bounding box center [629, 22] width 908 height 45
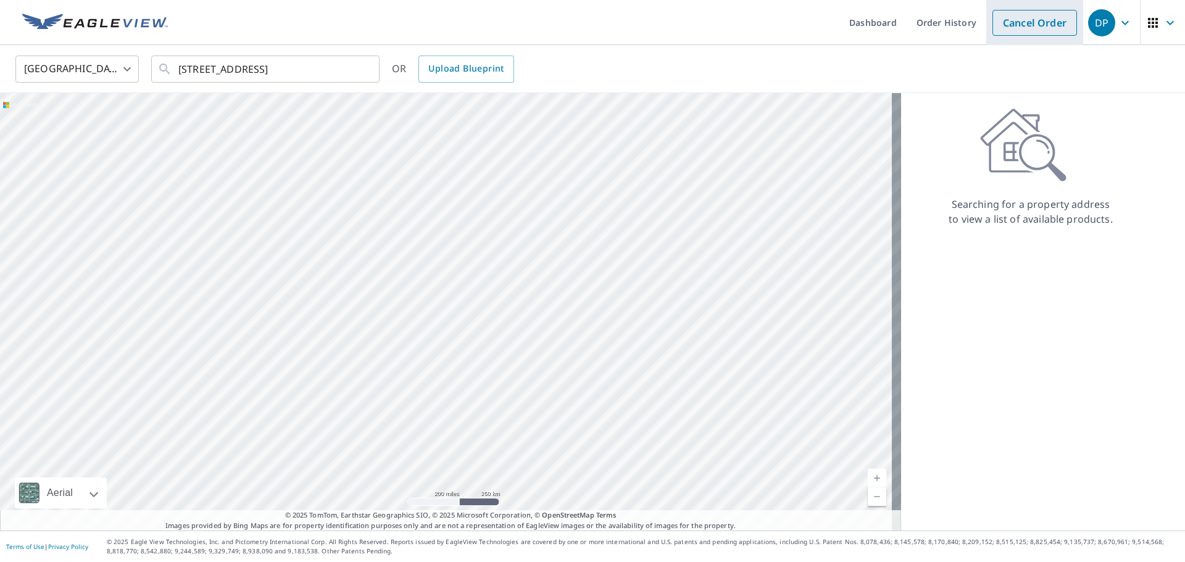
click at [1050, 22] on link "Cancel Order" at bounding box center [1034, 23] width 85 height 26
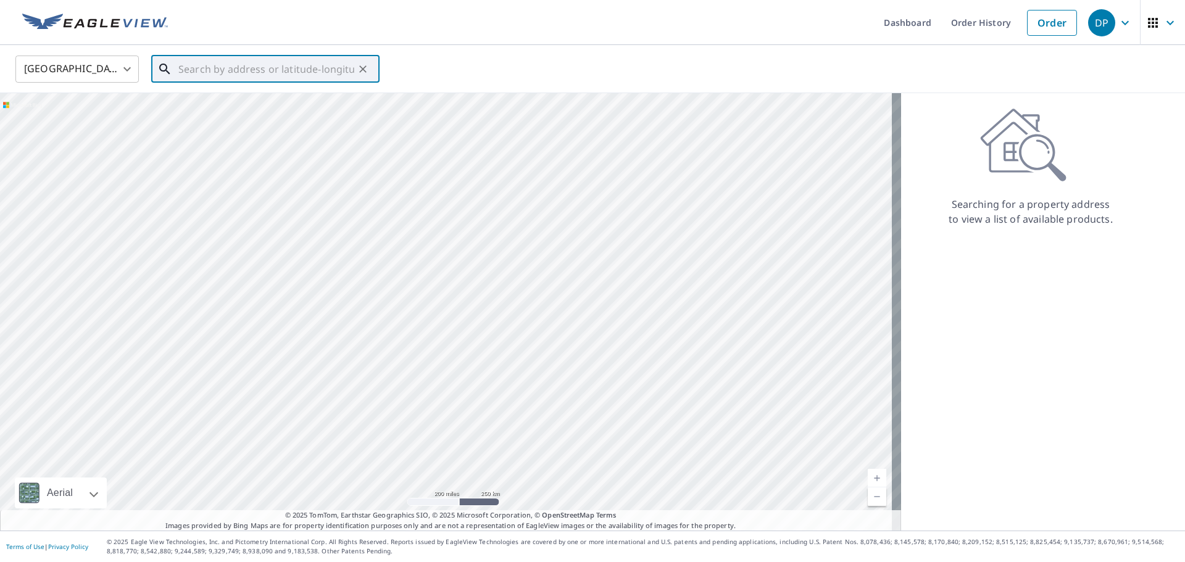
click at [303, 64] on input "text" at bounding box center [266, 69] width 176 height 35
click at [299, 69] on input "text" at bounding box center [266, 69] width 176 height 35
paste input "[STREET_ADDRESS]"
click at [247, 112] on p "[GEOGRAPHIC_DATA]" at bounding box center [273, 118] width 194 height 12
type input "[STREET_ADDRESS]"
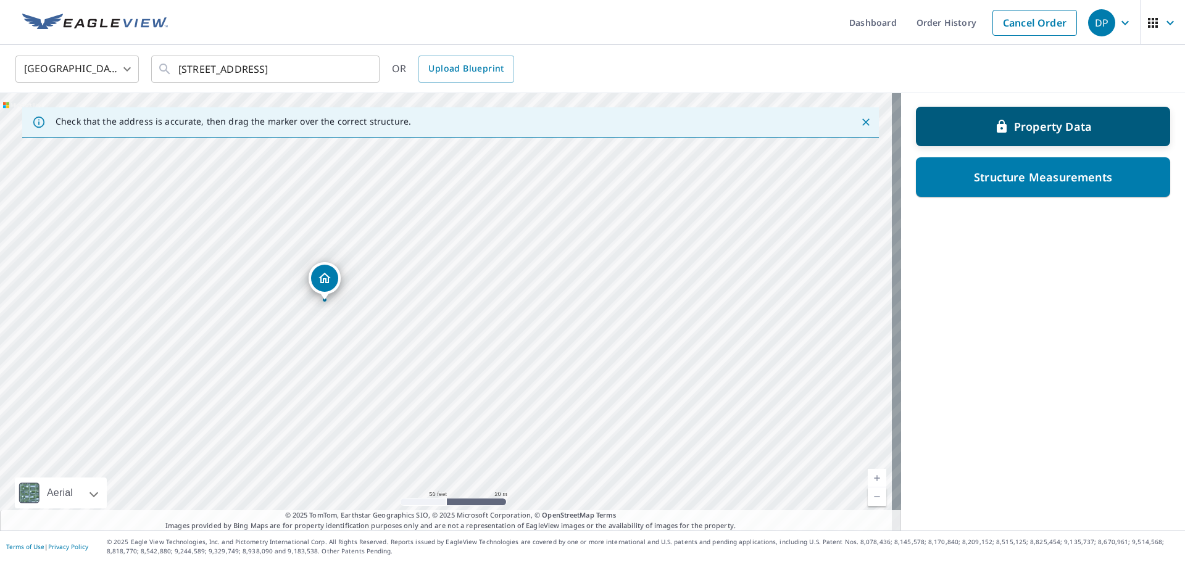
click at [1035, 121] on p "Property Data" at bounding box center [1053, 126] width 78 height 15
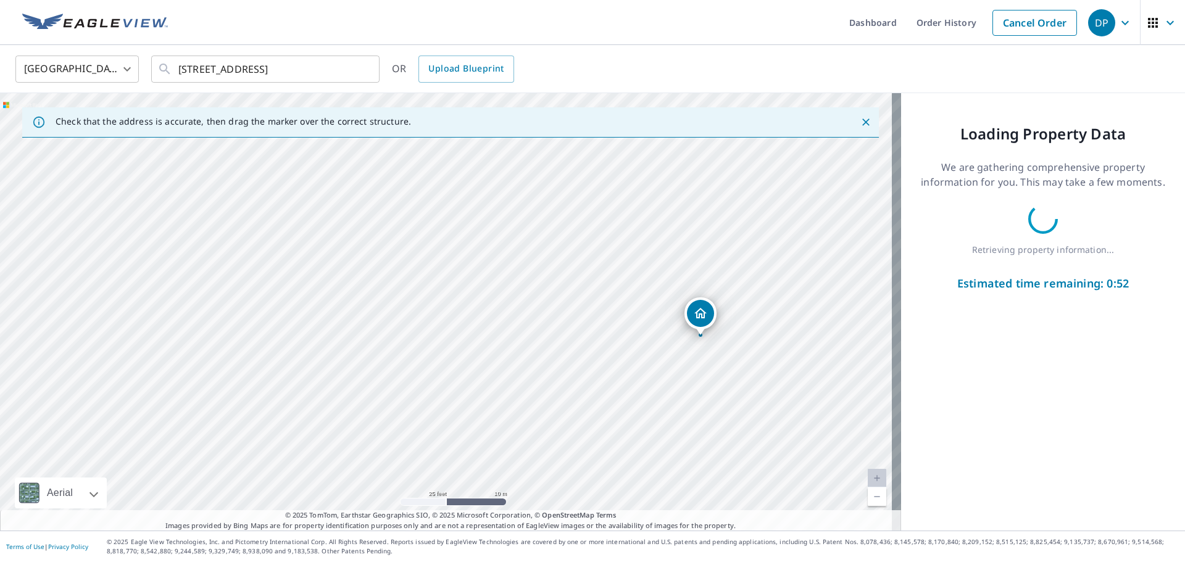
drag, startPoint x: 451, startPoint y: 305, endPoint x: 900, endPoint y: 265, distance: 450.4
click at [900, 265] on div "Check that the address is accurate, then drag the marker over the correct struc…" at bounding box center [592, 312] width 1185 height 438
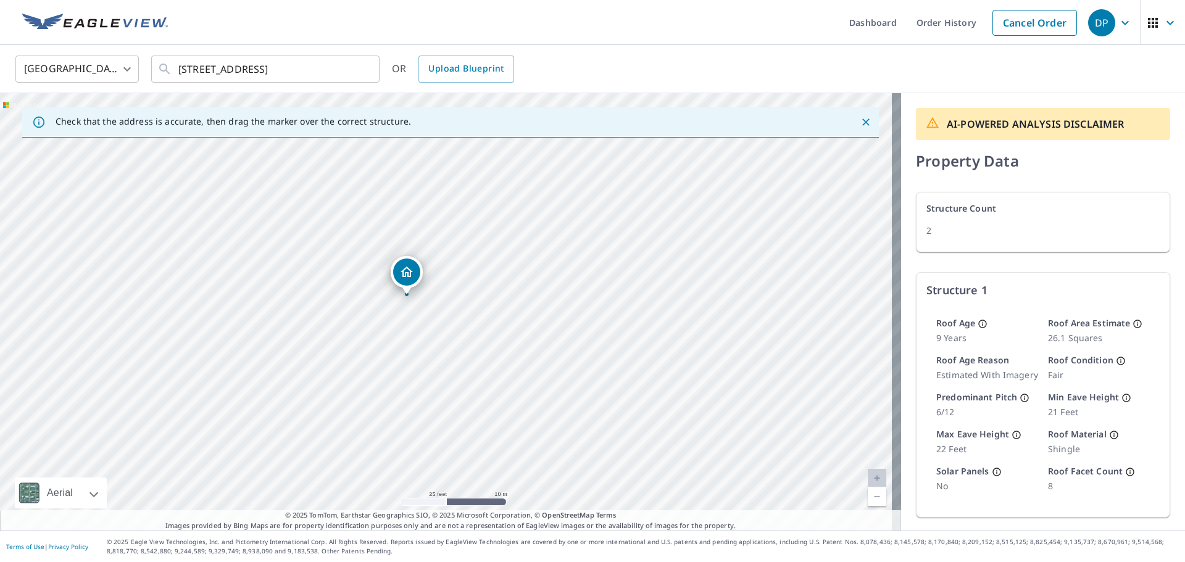
click at [1099, 285] on p "Structure 1" at bounding box center [1042, 290] width 233 height 15
click at [881, 389] on div "21003 NE 229th Cir Battle Ground, WA 98604" at bounding box center [450, 312] width 901 height 438
drag, startPoint x: 580, startPoint y: 380, endPoint x: 825, endPoint y: 327, distance: 250.7
click at [825, 327] on div "21003 NE 229th Cir Battle Ground, WA 98604" at bounding box center [450, 312] width 901 height 438
click at [832, 335] on div "21003 NE 229th Cir Battle Ground, WA 98604" at bounding box center [450, 312] width 901 height 438
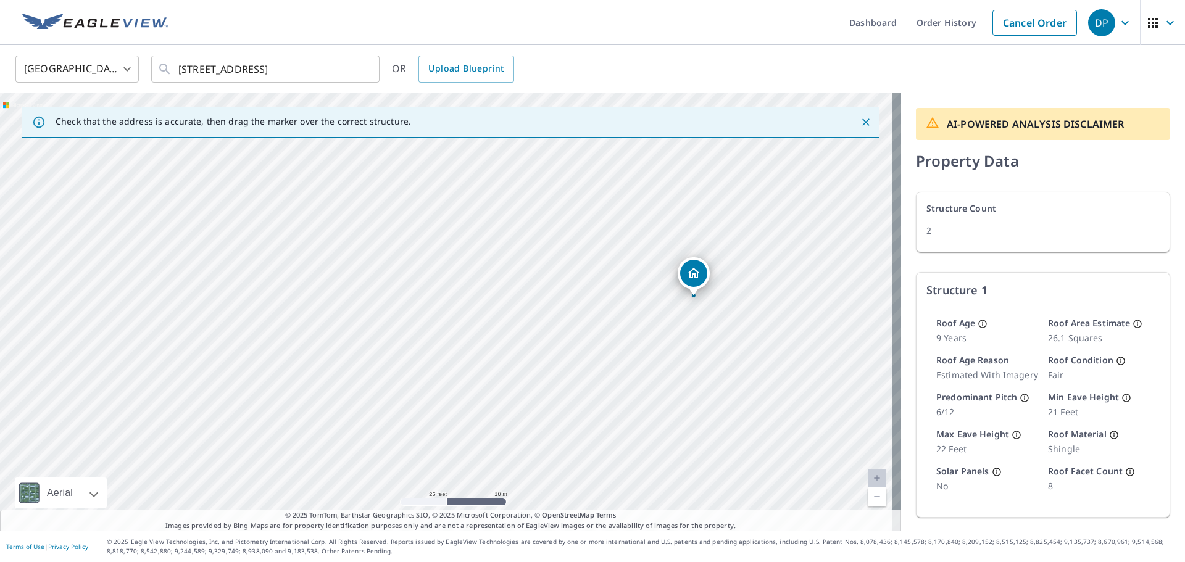
drag, startPoint x: 620, startPoint y: 364, endPoint x: 902, endPoint y: 347, distance: 282.5
click at [902, 347] on div "Check that the address is accurate, then drag the marker over the correct struc…" at bounding box center [592, 312] width 1185 height 438
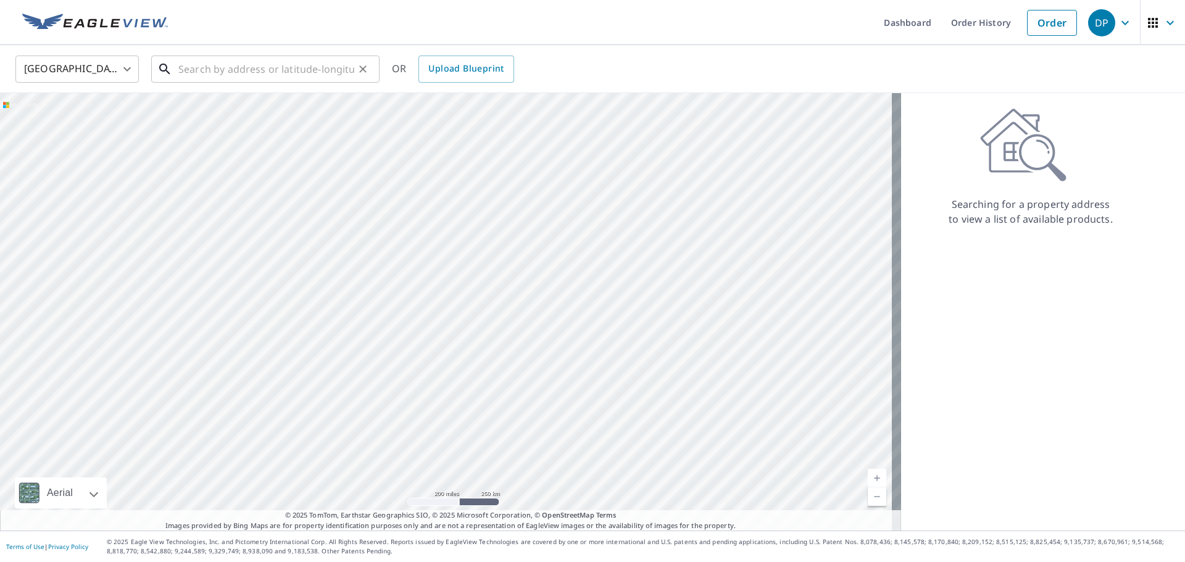
click at [289, 74] on input "text" at bounding box center [266, 69] width 176 height 35
drag, startPoint x: 736, startPoint y: 267, endPoint x: 705, endPoint y: 259, distance: 31.9
click at [736, 266] on div at bounding box center [450, 312] width 901 height 438
click at [971, 103] on div "Searching for a property address to view a list of available products." at bounding box center [1030, 312] width 259 height 438
click at [962, 65] on div "United States US ​ ​ OR Upload Blueprint" at bounding box center [588, 68] width 1164 height 29
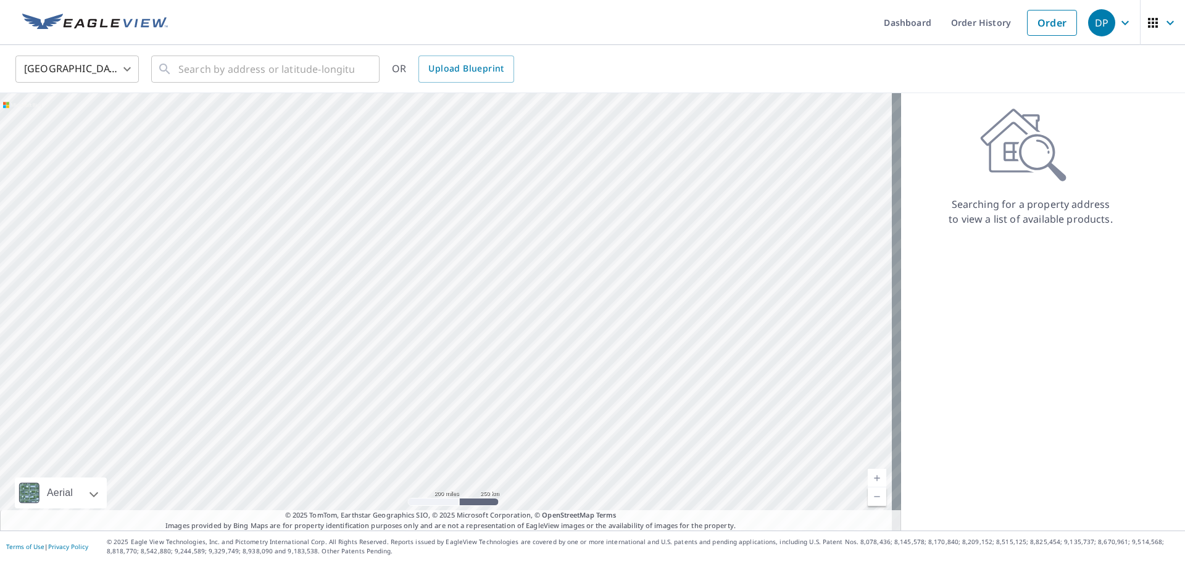
click at [299, 14] on ul "Dashboard Order History Order" at bounding box center [629, 22] width 908 height 45
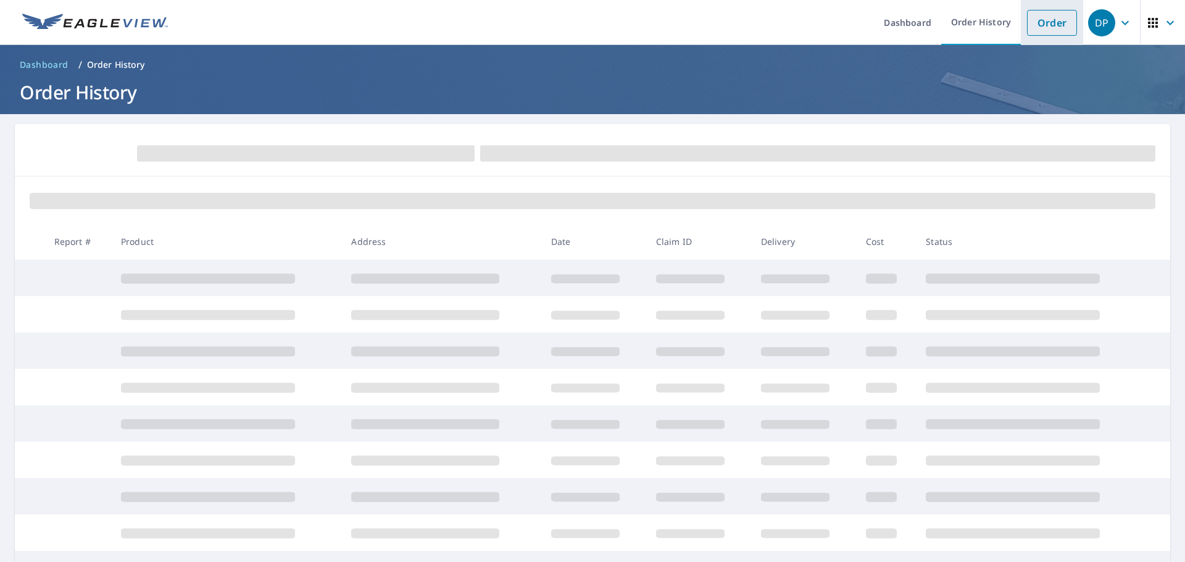
click at [1062, 26] on link "Order" at bounding box center [1052, 23] width 50 height 26
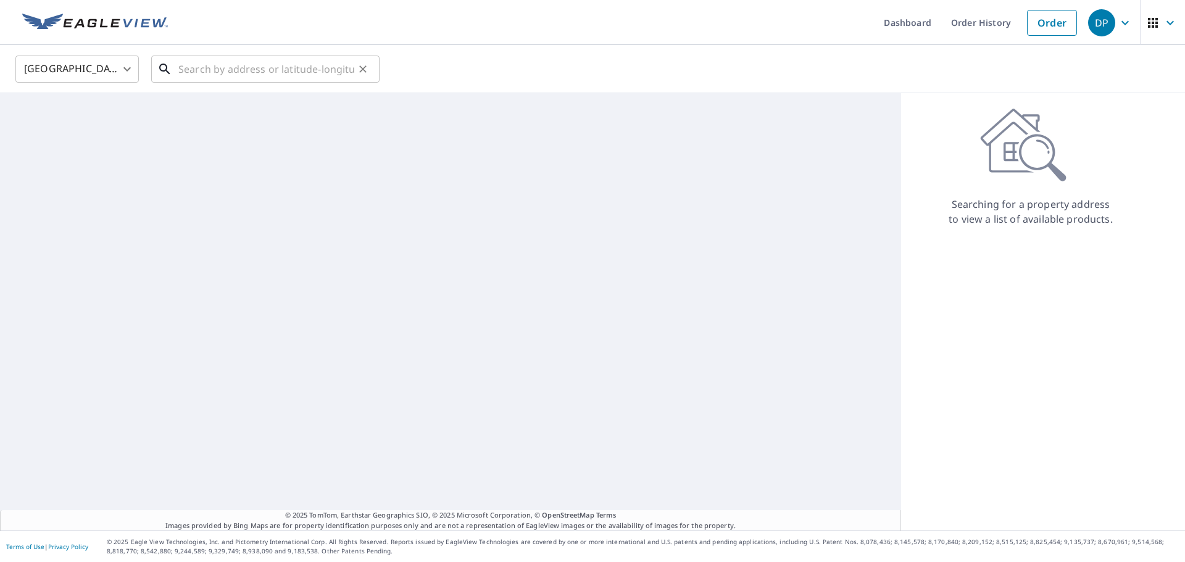
click at [223, 69] on input "text" at bounding box center [266, 69] width 176 height 35
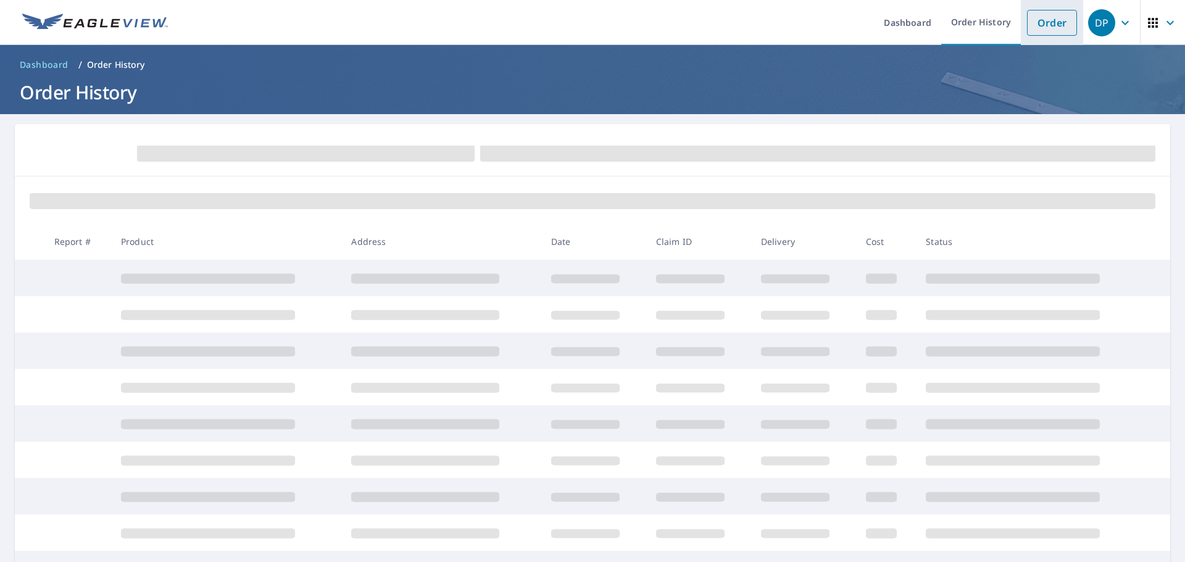
click at [1039, 28] on link "Order" at bounding box center [1052, 23] width 50 height 26
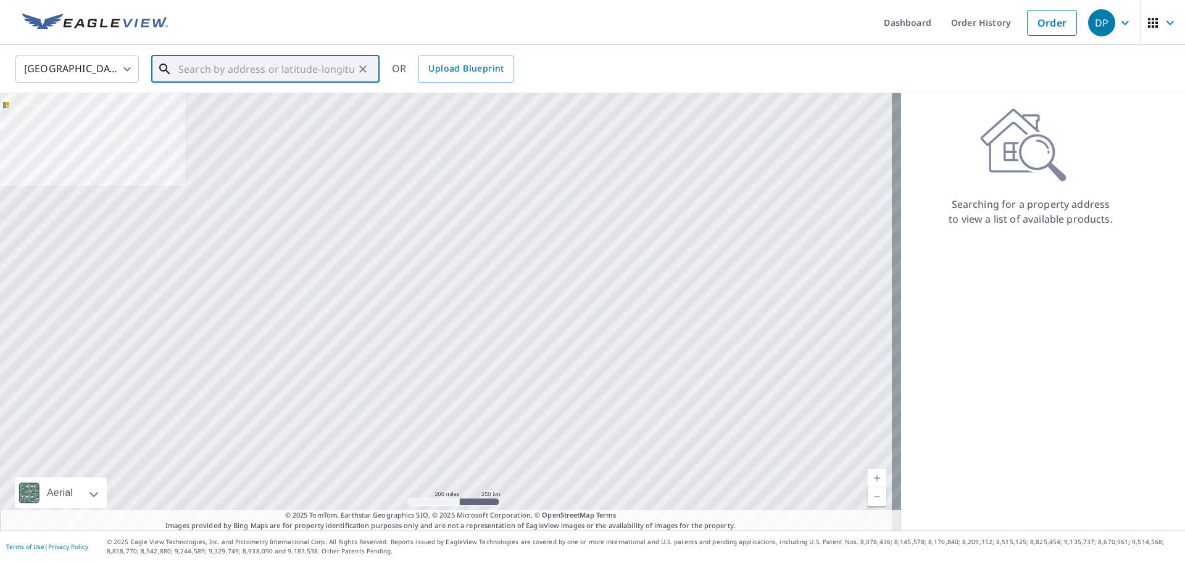
click at [334, 73] on input "text" at bounding box center [266, 69] width 176 height 35
click at [325, 73] on input "text" at bounding box center [266, 69] width 176 height 35
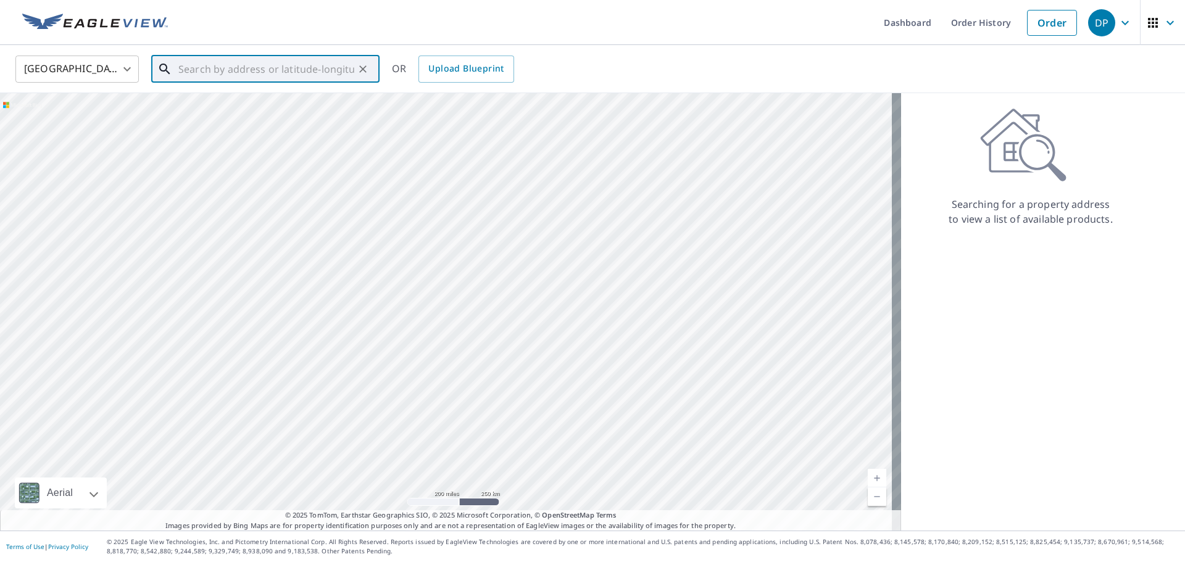
click at [304, 69] on input "text" at bounding box center [266, 69] width 176 height 35
click at [296, 69] on input "text" at bounding box center [266, 69] width 176 height 35
paste input "[STREET_ADDRESS]"
click at [276, 121] on p "[GEOGRAPHIC_DATA]" at bounding box center [273, 118] width 194 height 12
type input "[STREET_ADDRESS]"
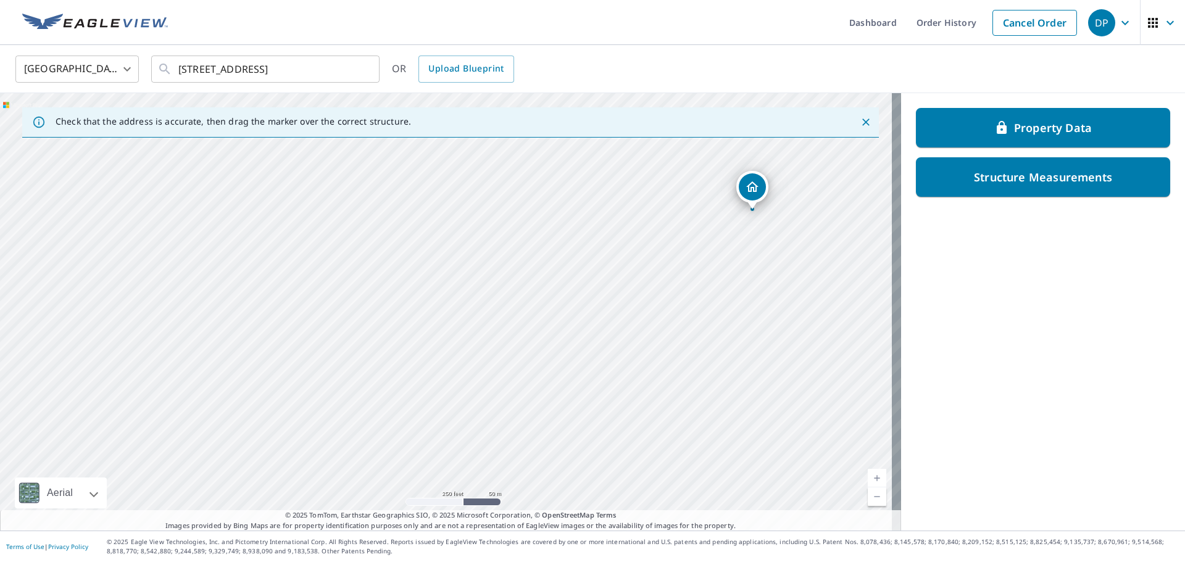
drag, startPoint x: 431, startPoint y: 375, endPoint x: 737, endPoint y: 272, distance: 322.2
click at [737, 272] on div "[STREET_ADDRESS]" at bounding box center [450, 312] width 901 height 438
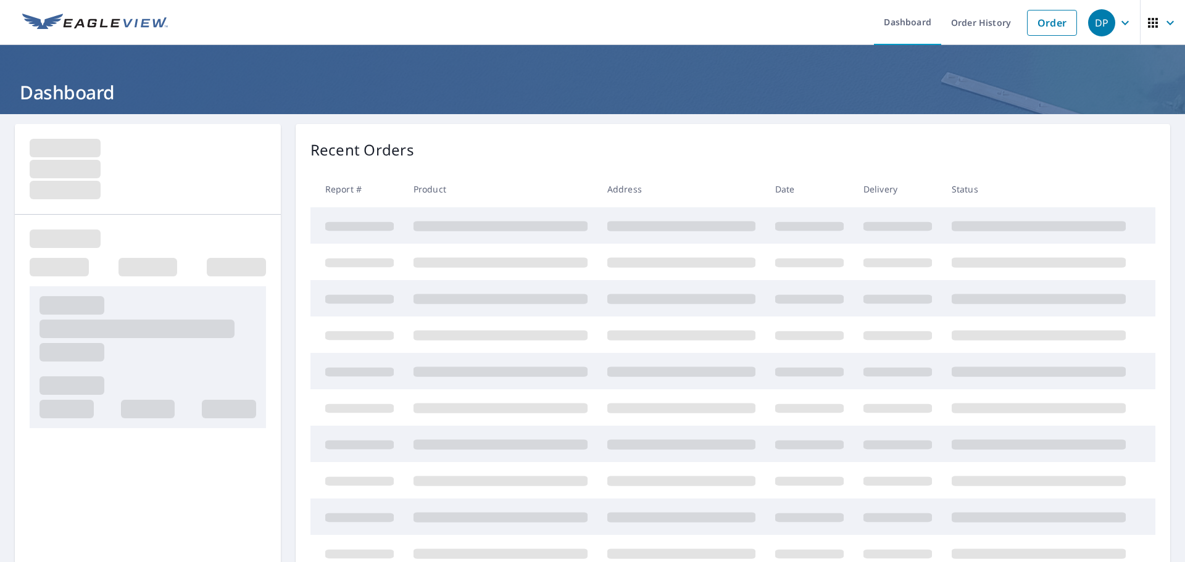
click at [1102, 22] on div "DP" at bounding box center [1101, 22] width 27 height 27
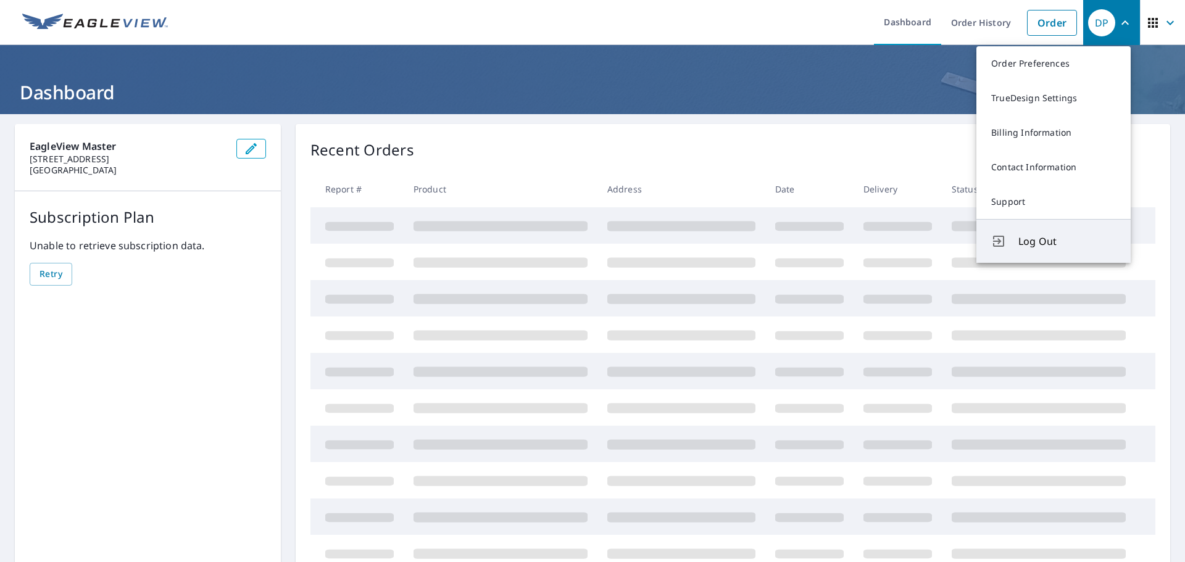
click at [1063, 235] on span "Log Out" at bounding box center [1067, 241] width 98 height 15
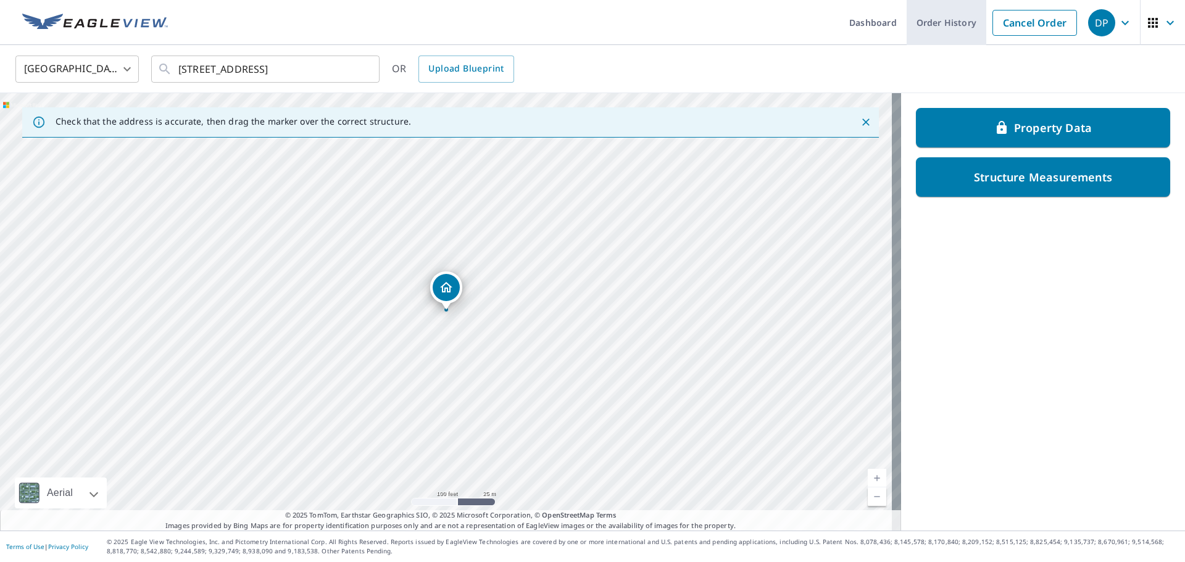
click at [926, 30] on link "Order History" at bounding box center [947, 22] width 80 height 45
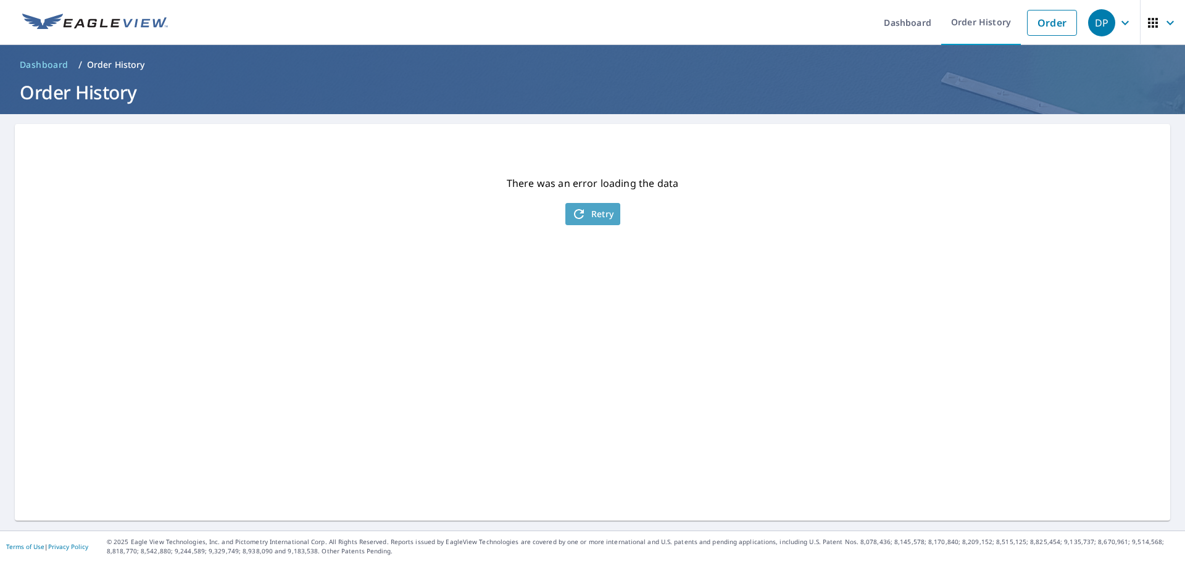
click at [596, 214] on span "Retry" at bounding box center [592, 214] width 43 height 15
click at [1088, 27] on div "DP" at bounding box center [1101, 22] width 27 height 27
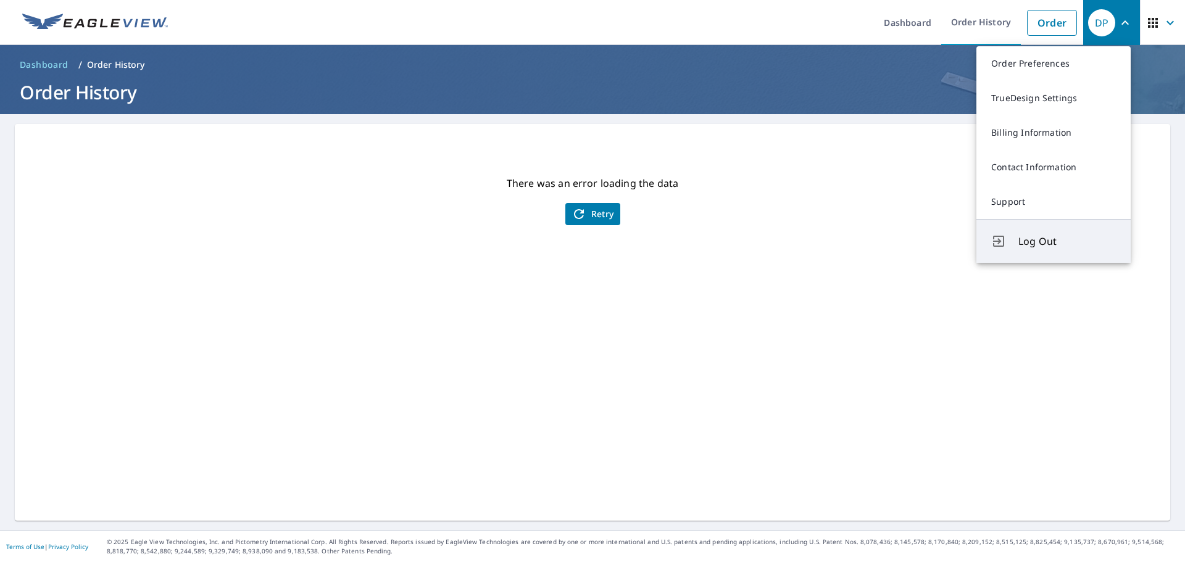
click at [1039, 238] on span "Log Out" at bounding box center [1067, 241] width 98 height 15
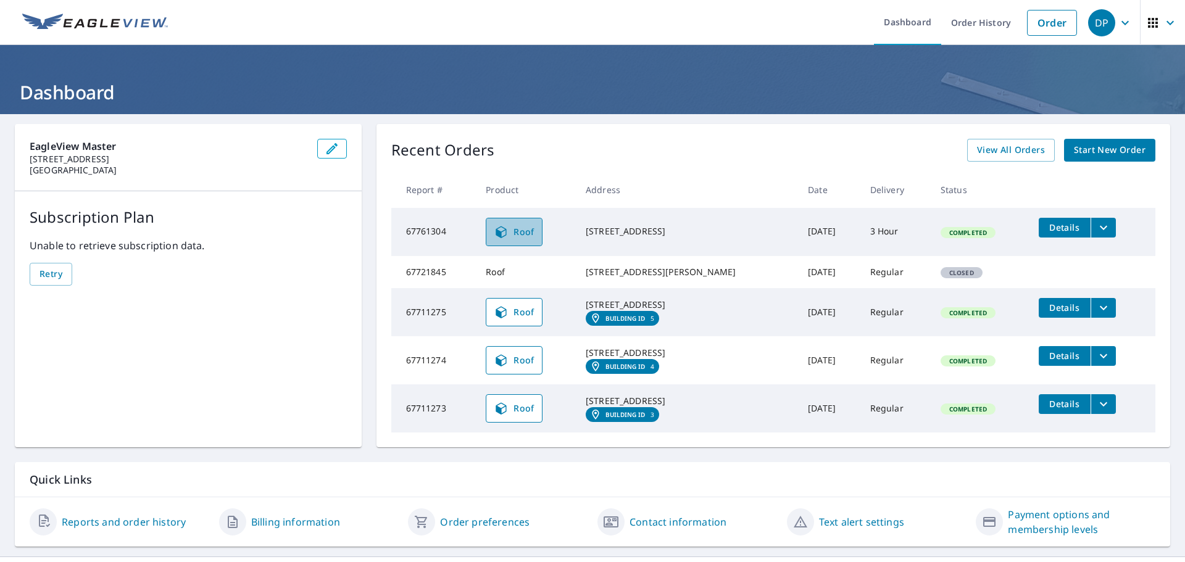
click at [522, 232] on span "Roof" at bounding box center [514, 232] width 41 height 15
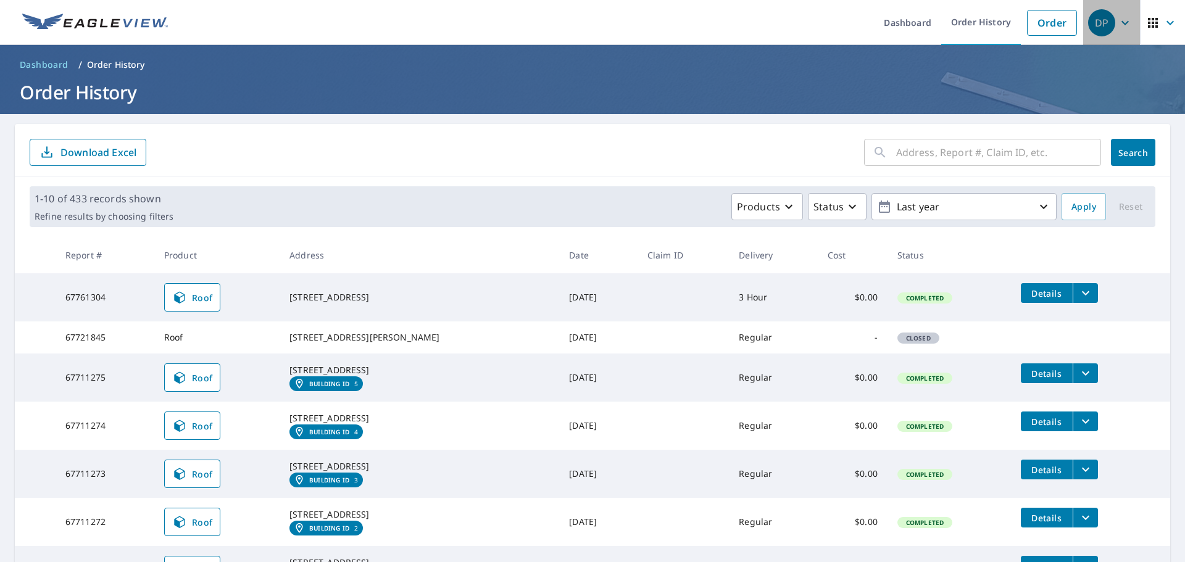
click at [1118, 27] on icon "button" at bounding box center [1125, 22] width 15 height 15
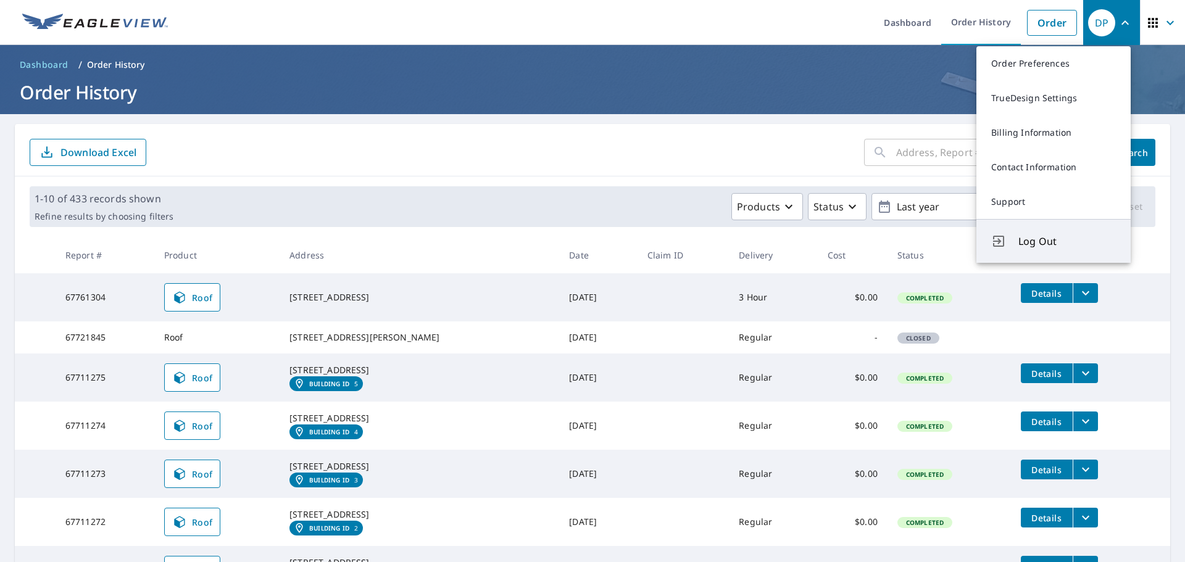
click at [1043, 248] on span "Log Out" at bounding box center [1067, 241] width 98 height 15
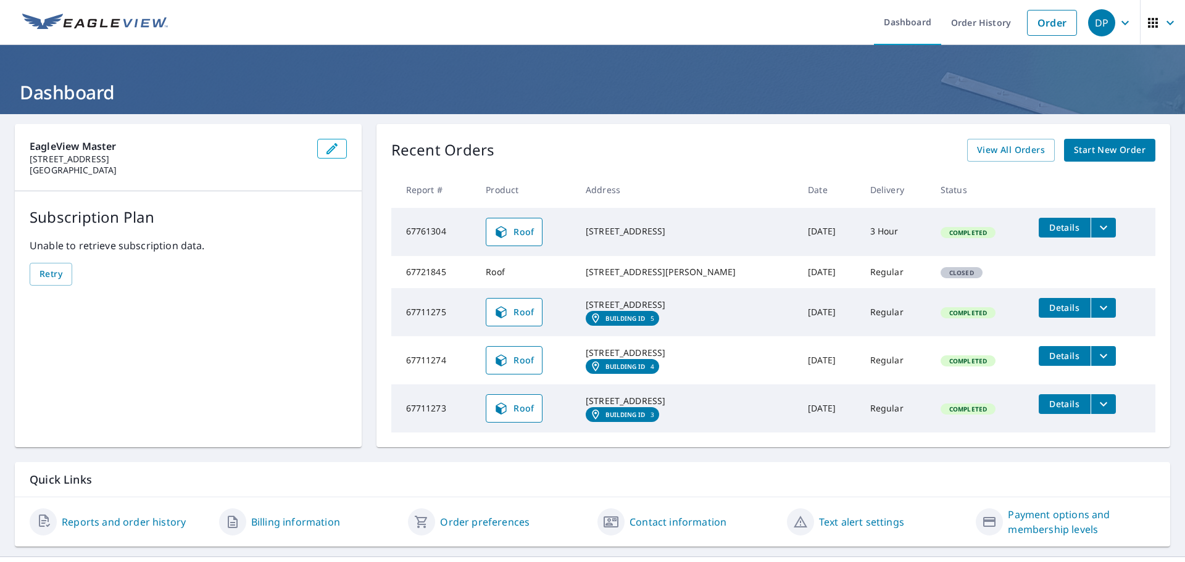
click at [1097, 230] on icon "filesDropdownBtn-67761304" at bounding box center [1103, 227] width 15 height 15
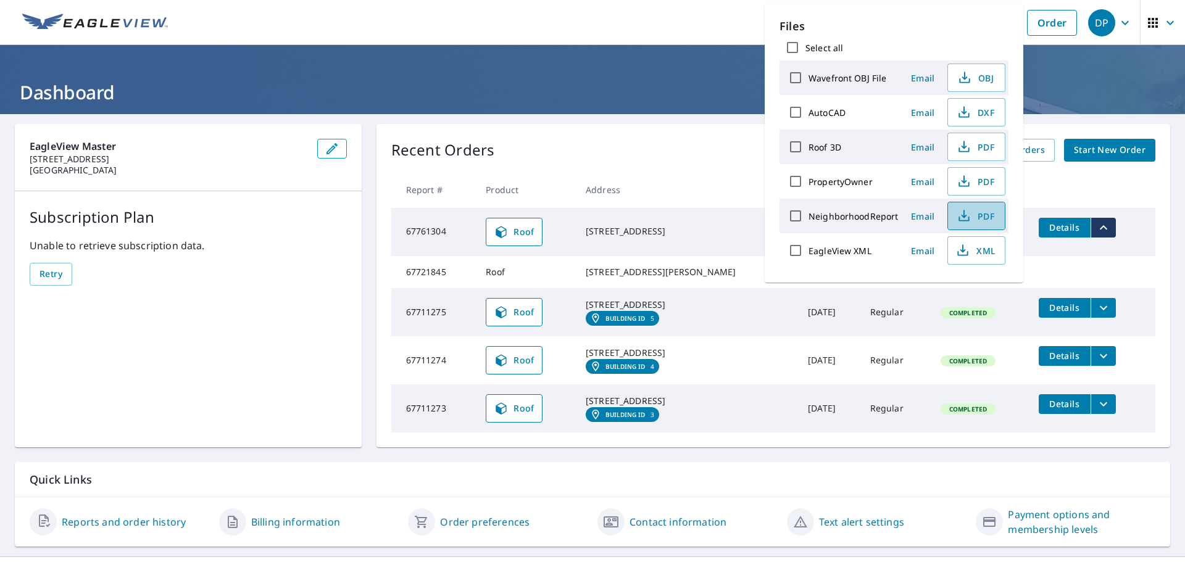
click at [973, 221] on span "PDF" at bounding box center [974, 216] width 39 height 15
click at [971, 185] on span "PDF" at bounding box center [974, 181] width 39 height 15
click at [679, 155] on div "Recent Orders View All Orders Start New Order" at bounding box center [773, 150] width 764 height 23
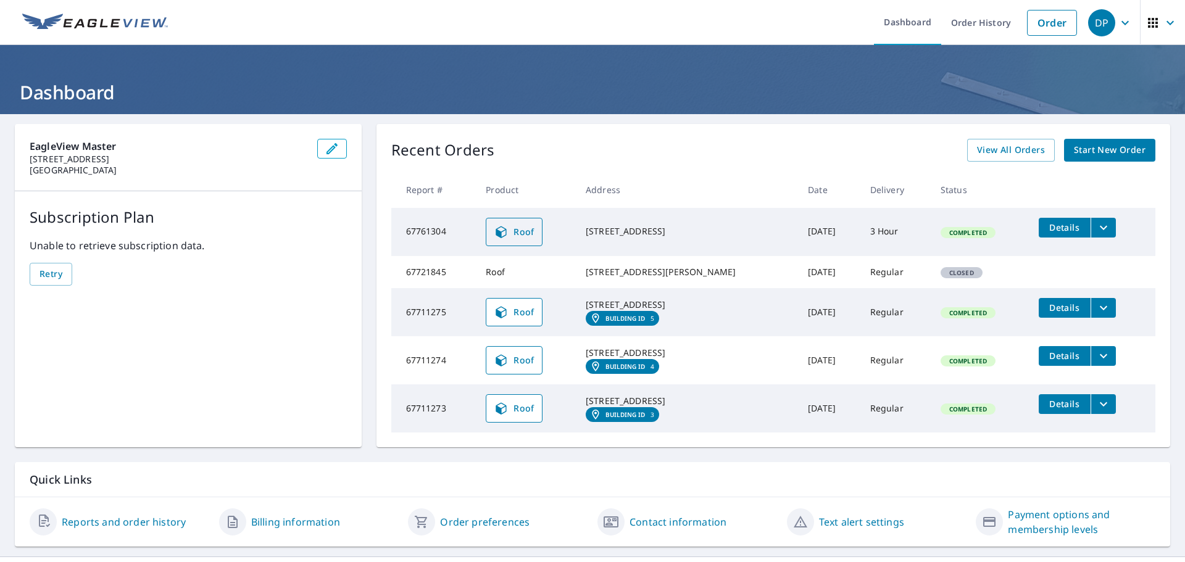
click at [512, 234] on span "Roof" at bounding box center [514, 232] width 41 height 15
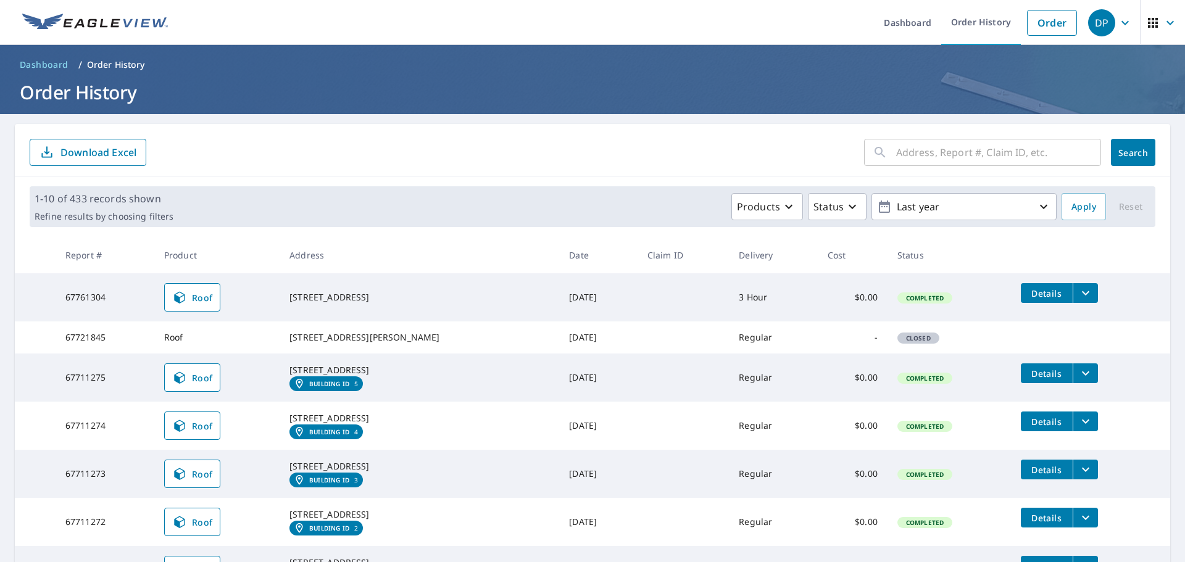
click at [667, 162] on form "​ Search Download Excel" at bounding box center [593, 152] width 1126 height 27
click at [202, 293] on span "Roof" at bounding box center [192, 297] width 41 height 15
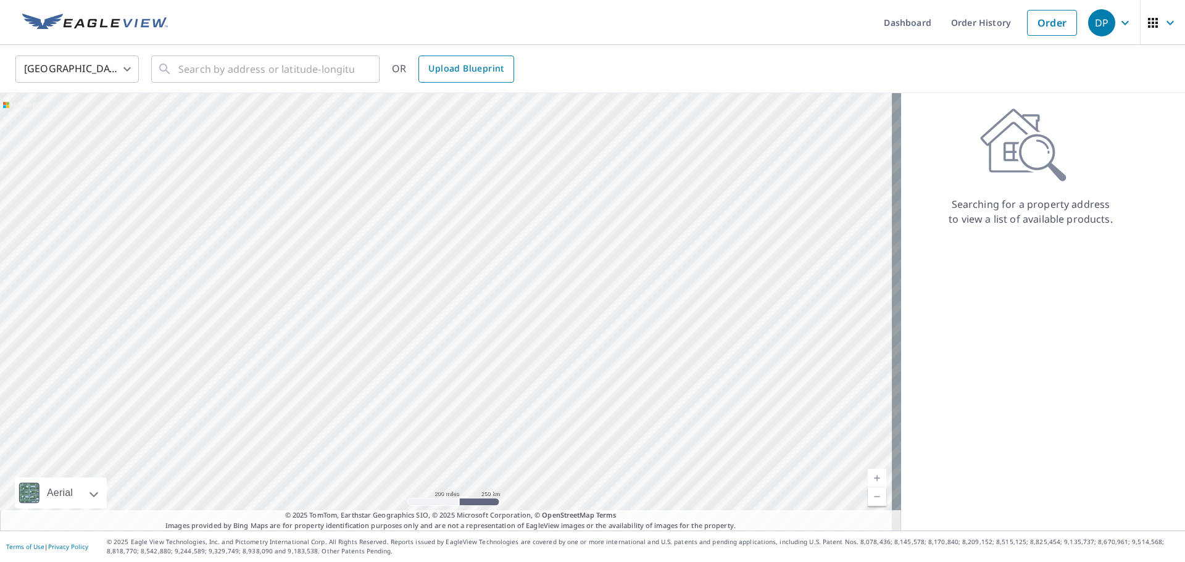
click at [476, 77] on link "Upload Blueprint" at bounding box center [465, 69] width 95 height 27
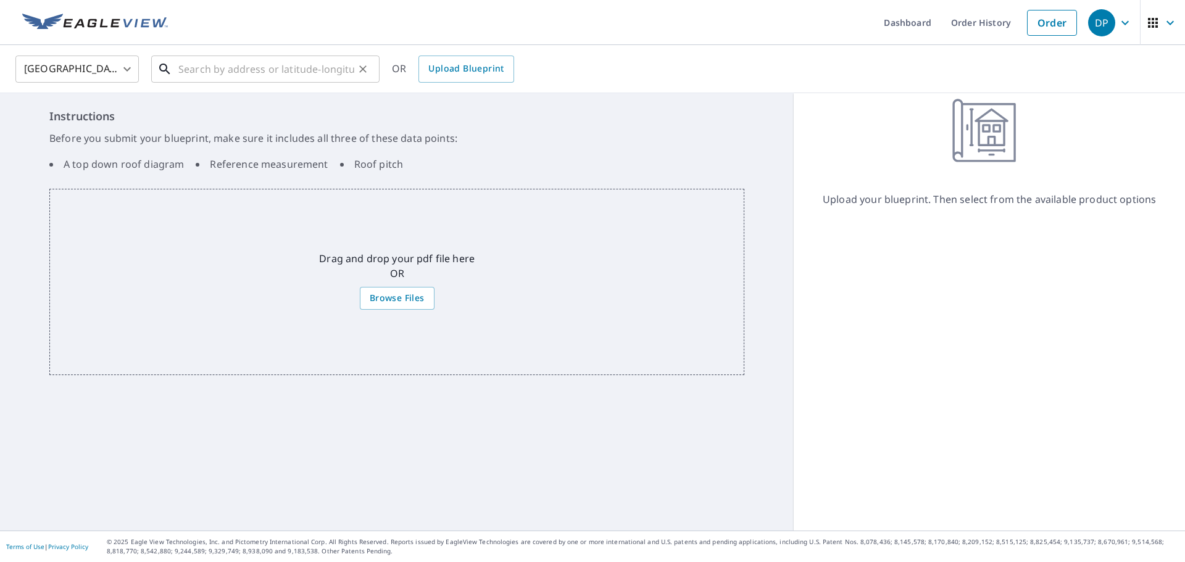
click at [268, 73] on input "text" at bounding box center [266, 69] width 176 height 35
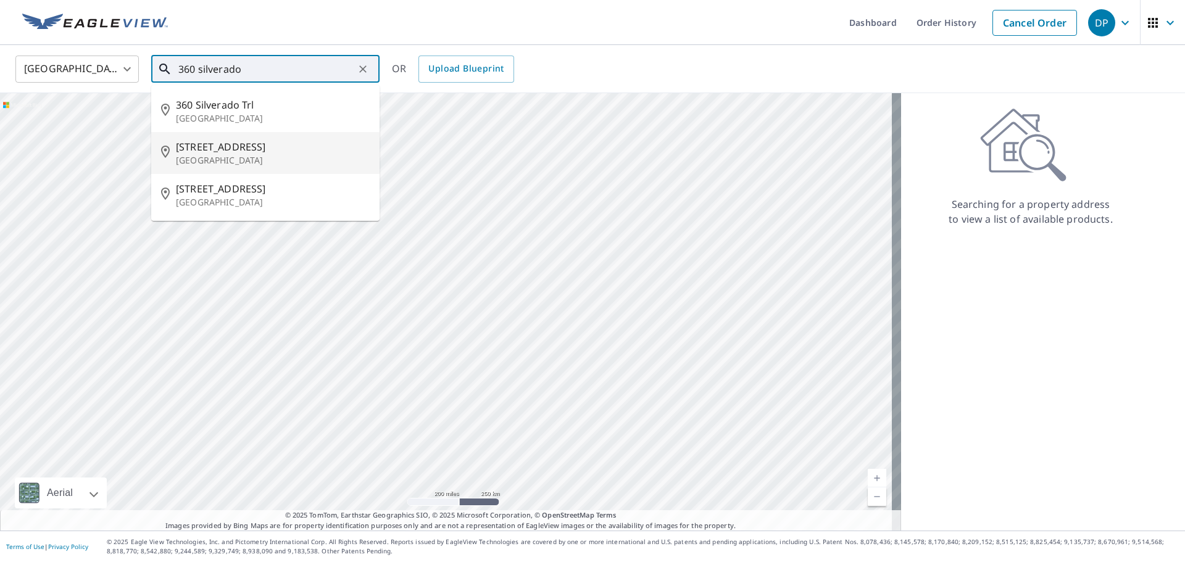
click at [267, 144] on span "[STREET_ADDRESS]" at bounding box center [273, 146] width 194 height 15
type input "[STREET_ADDRESS]"
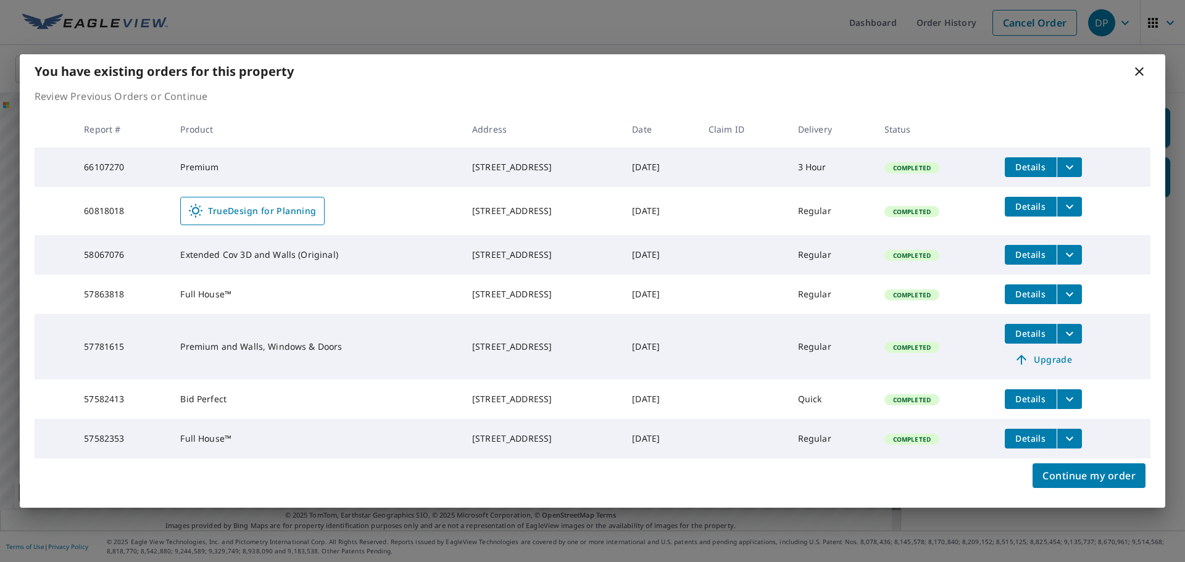
click at [1139, 67] on icon at bounding box center [1139, 71] width 9 height 9
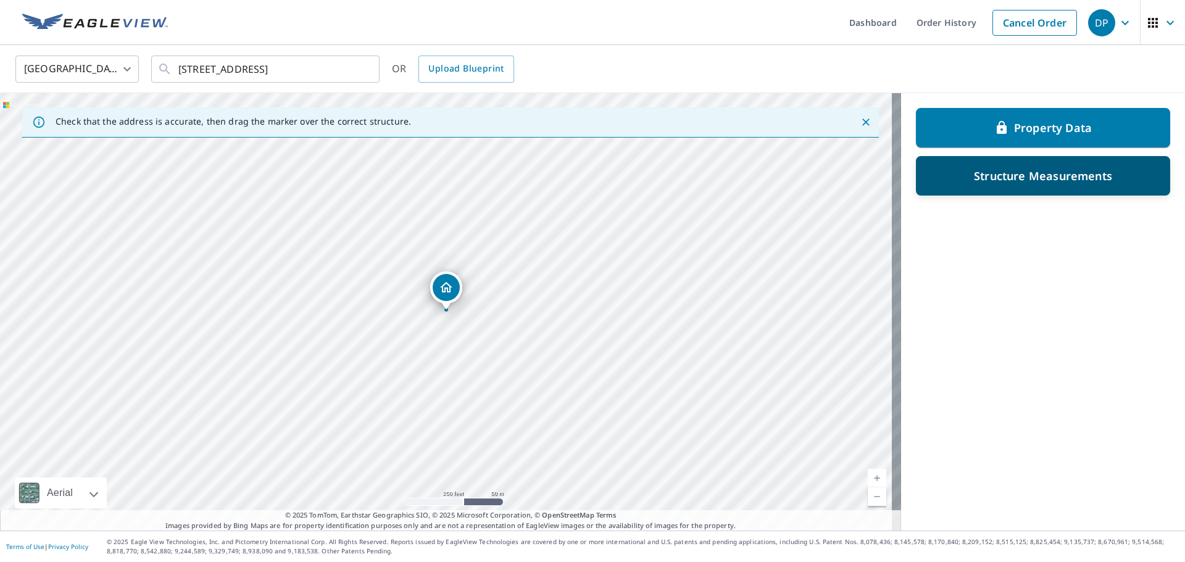
click at [1047, 186] on div "Structure Measurements" at bounding box center [1043, 176] width 222 height 22
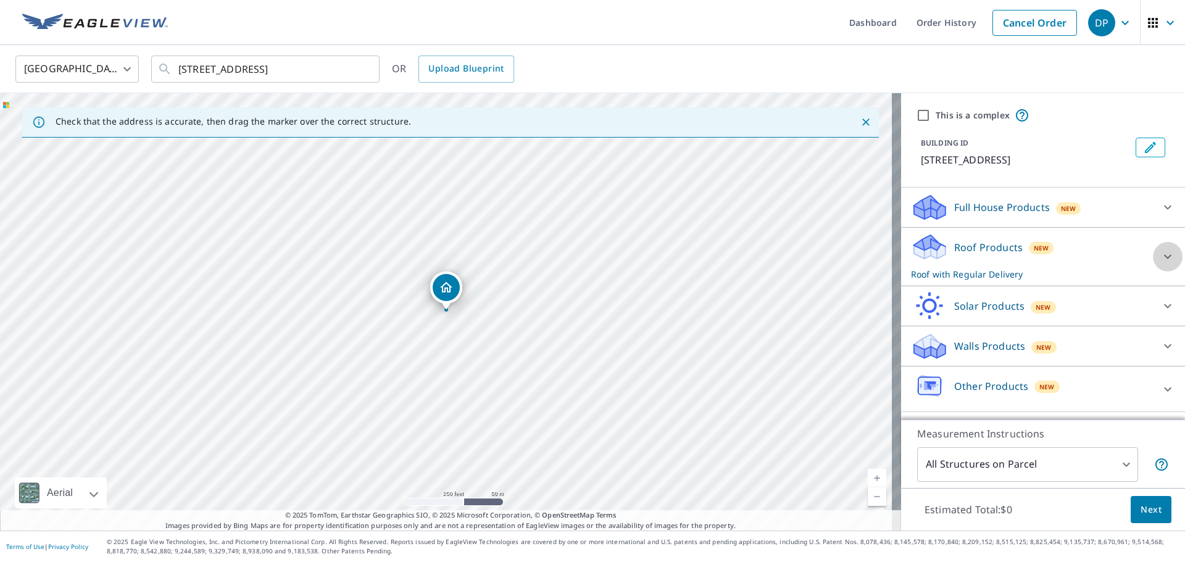
click at [1153, 259] on div at bounding box center [1168, 257] width 30 height 30
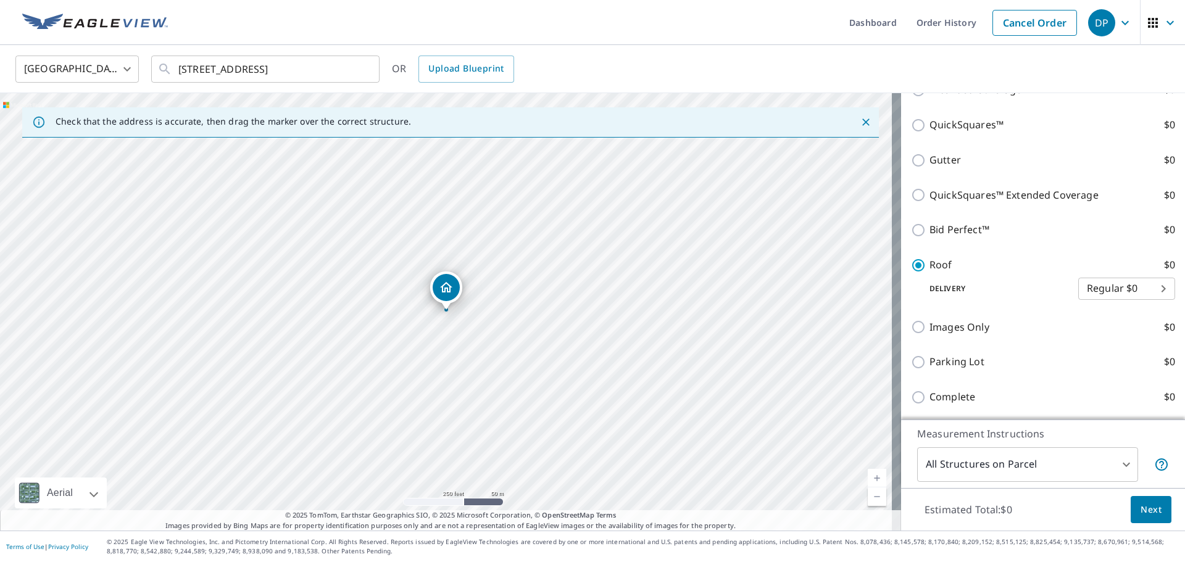
scroll to position [246, 0]
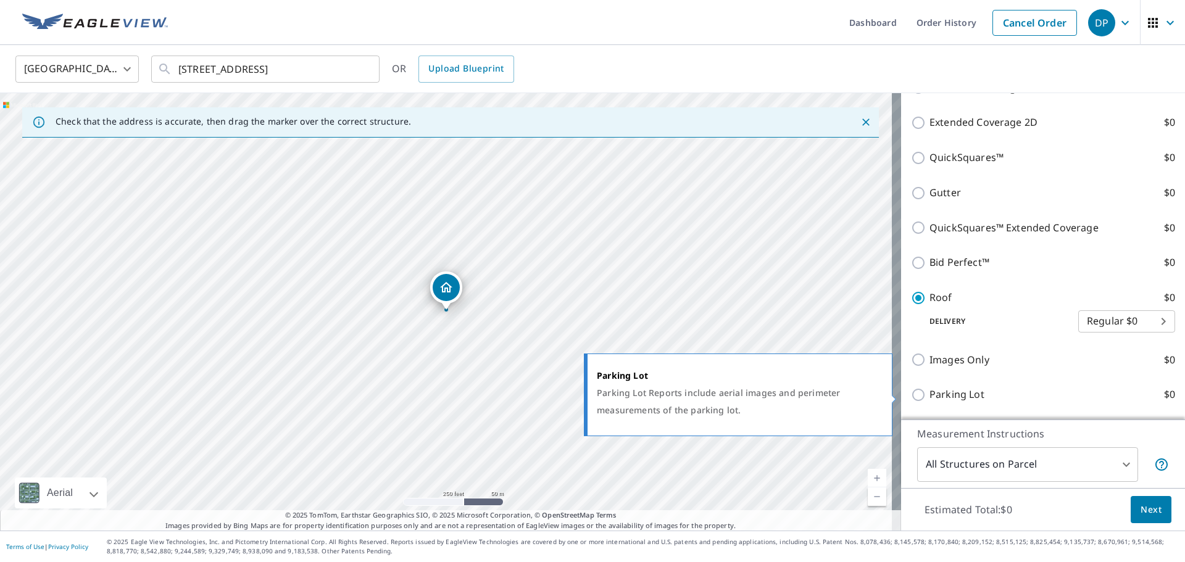
drag, startPoint x: 1147, startPoint y: 509, endPoint x: 1086, endPoint y: 391, distance: 132.2
click at [1086, 391] on div "This is a complex BUILDING ID [STREET_ADDRESS] Full House Products New Full Hou…" at bounding box center [1043, 312] width 284 height 438
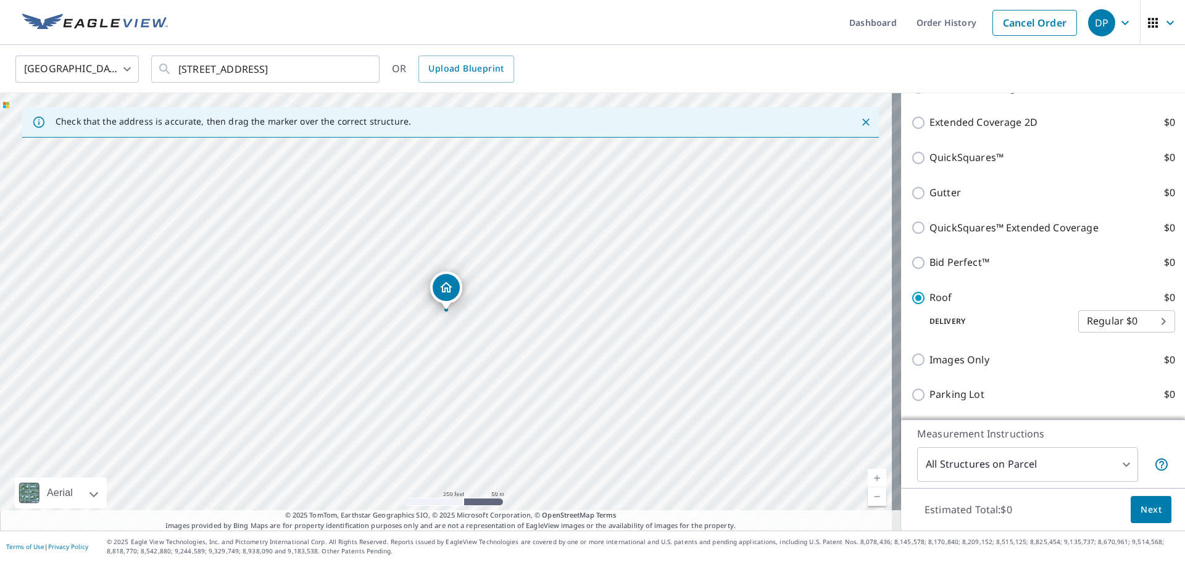
click at [1110, 326] on body "DP DP Dashboard Order History Cancel Order DP [GEOGRAPHIC_DATA] [GEOGRAPHIC_DAT…" at bounding box center [592, 281] width 1185 height 562
click at [1137, 517] on div at bounding box center [592, 281] width 1185 height 562
click at [1147, 512] on span "Next" at bounding box center [1151, 509] width 21 height 15
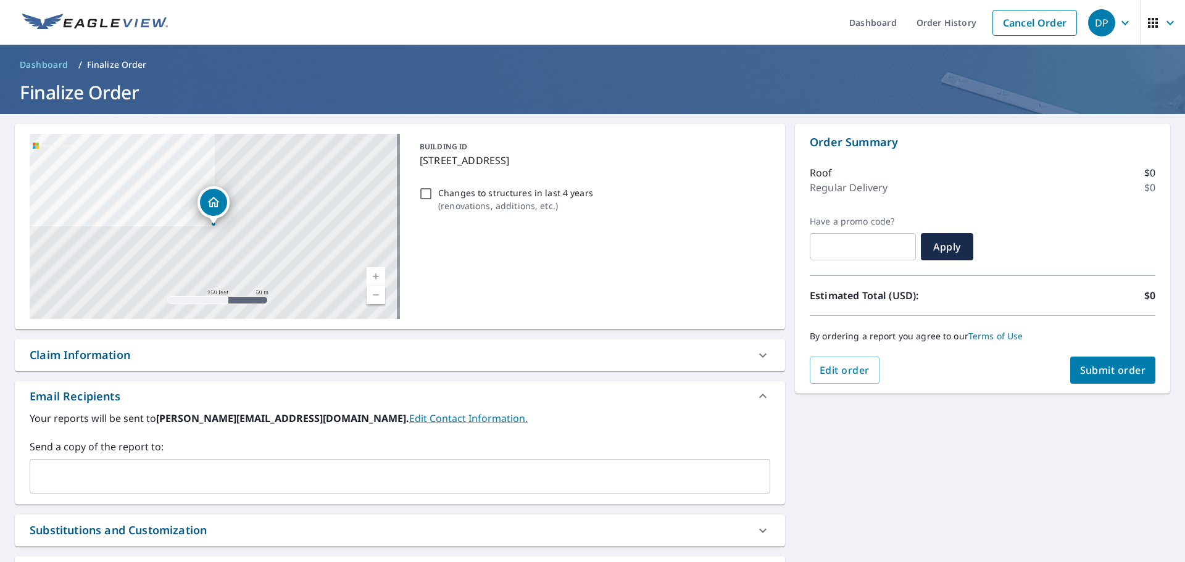
click at [852, 251] on input "text" at bounding box center [863, 247] width 106 height 35
drag, startPoint x: 812, startPoint y: 222, endPoint x: 869, endPoint y: 219, distance: 57.4
click at [869, 219] on label "Have a promo code?" at bounding box center [863, 221] width 106 height 11
click at [926, 201] on div "Roof $0 Regular Delivery $0" at bounding box center [983, 183] width 346 height 65
click at [864, 22] on link "Dashboard" at bounding box center [872, 22] width 67 height 45
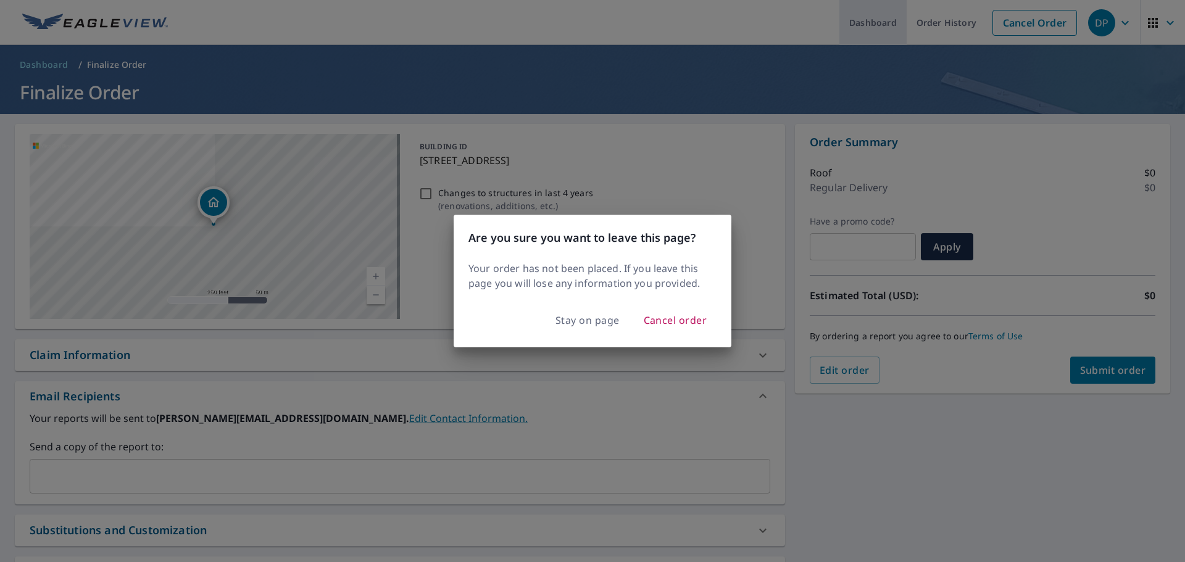
checkbox input "true"
click at [662, 323] on span "Cancel order" at bounding box center [676, 320] width 64 height 17
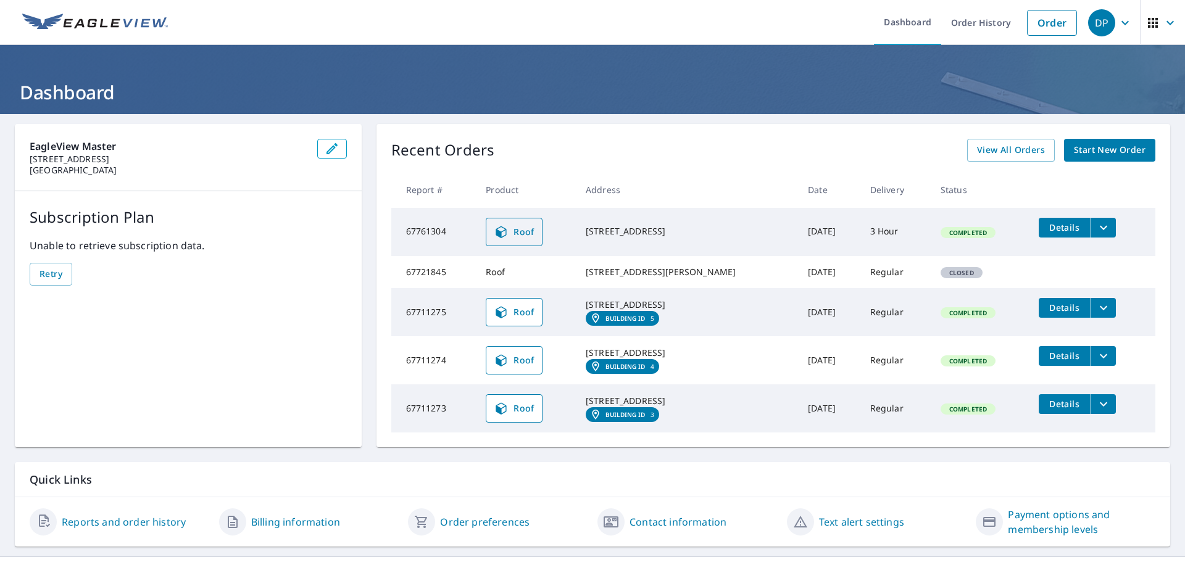
click at [509, 237] on span "Roof" at bounding box center [514, 232] width 41 height 15
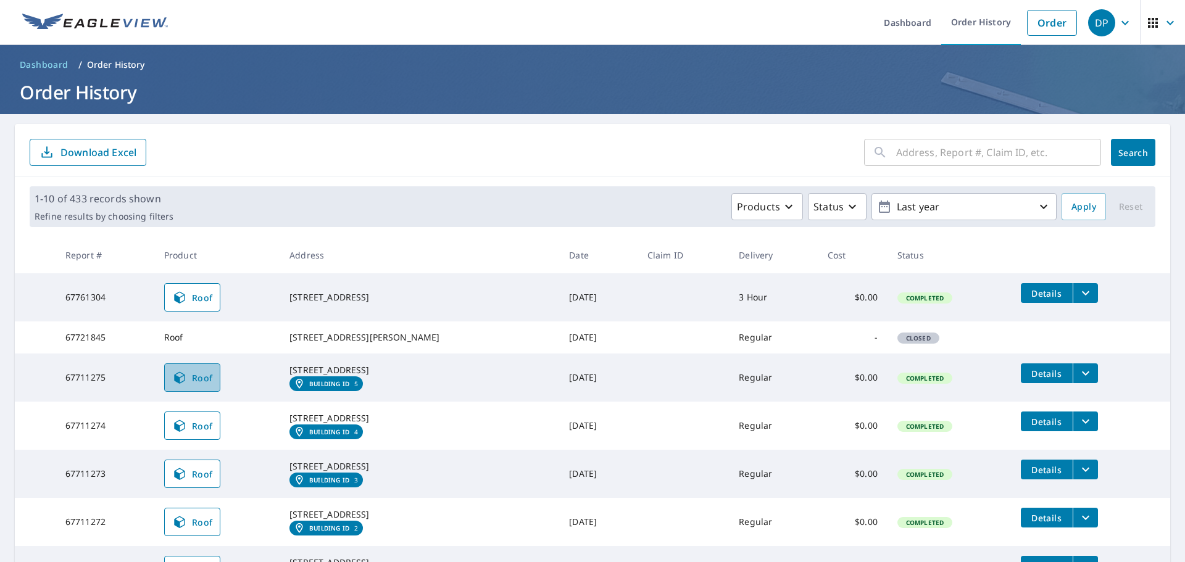
click at [201, 385] on span "Roof" at bounding box center [192, 377] width 41 height 15
